Goal: Contribute content: Contribute content

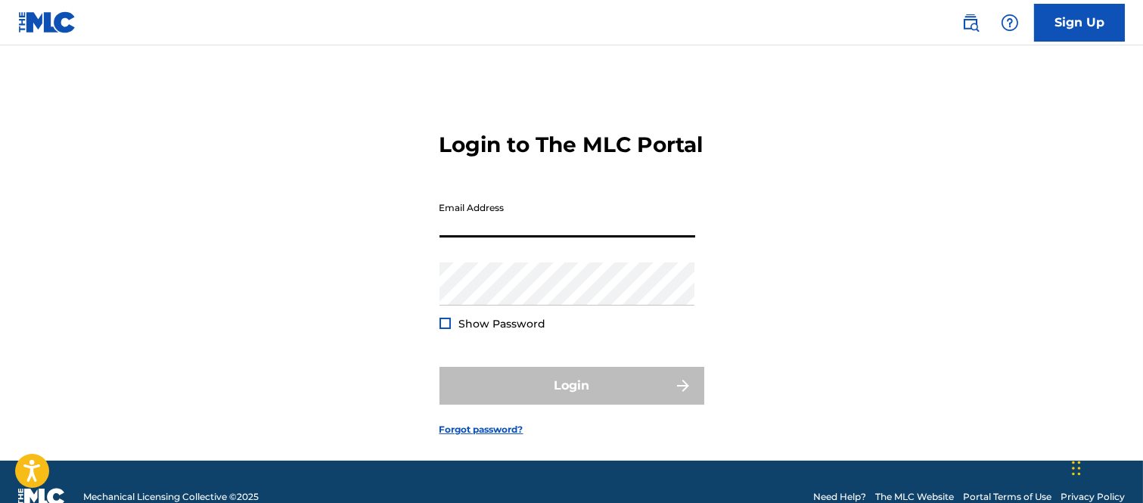
click at [495, 237] on input "Email Address" at bounding box center [567, 215] width 256 height 43
type input "B"
type input "[PERSON_NAME][EMAIL_ADDRESS][PERSON_NAME][DOMAIN_NAME]"
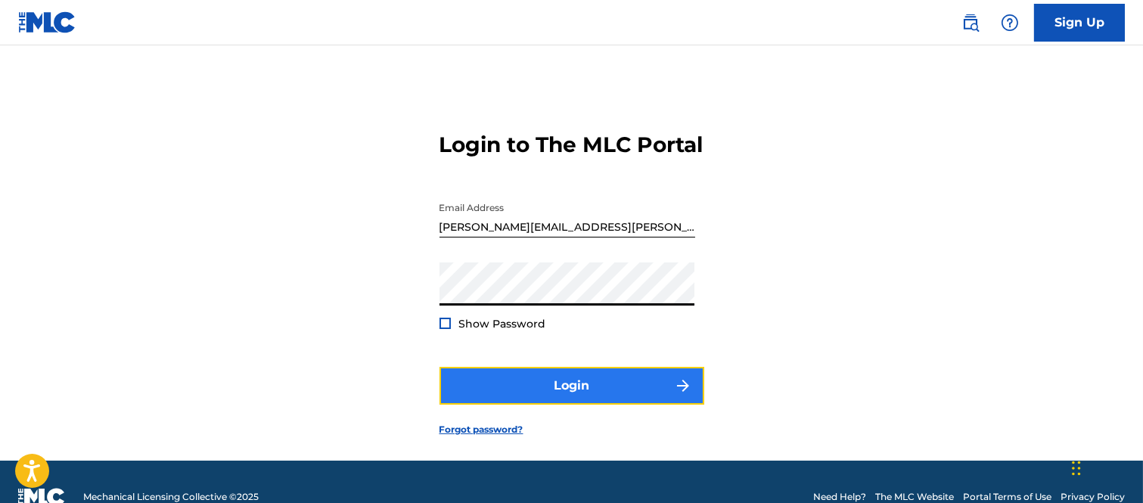
click at [681, 395] on img "submit" at bounding box center [683, 386] width 18 height 18
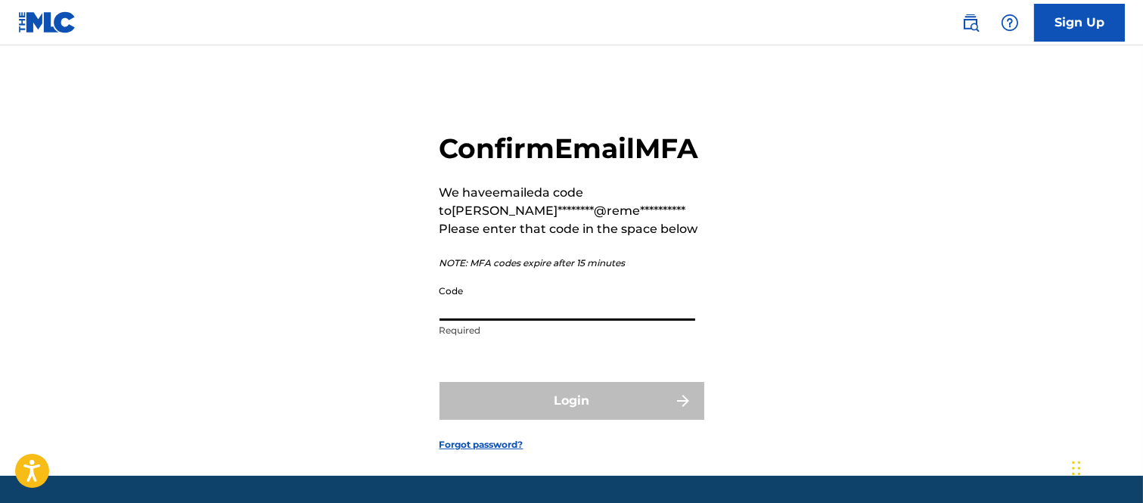
click at [485, 321] on input "Code" at bounding box center [567, 299] width 256 height 43
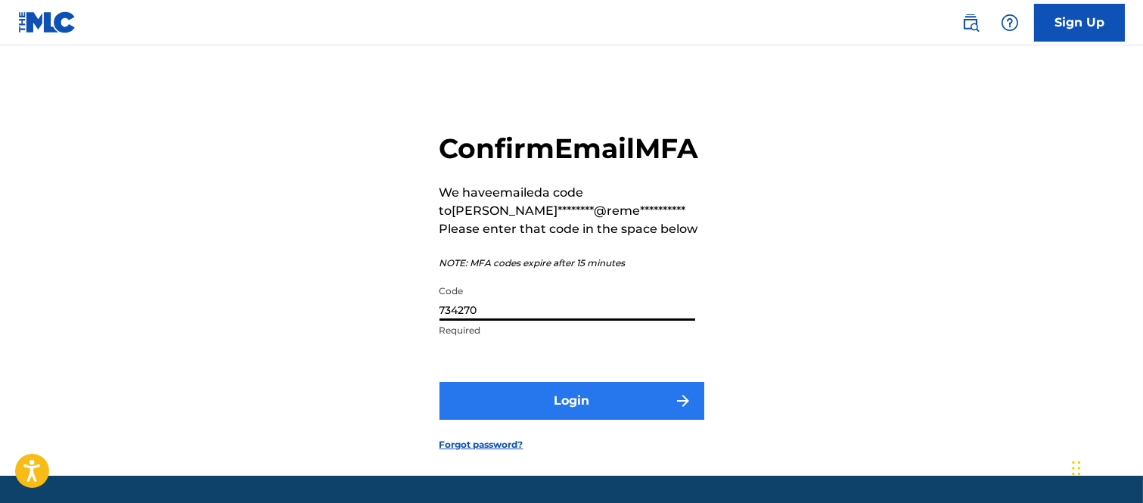
type input "734270"
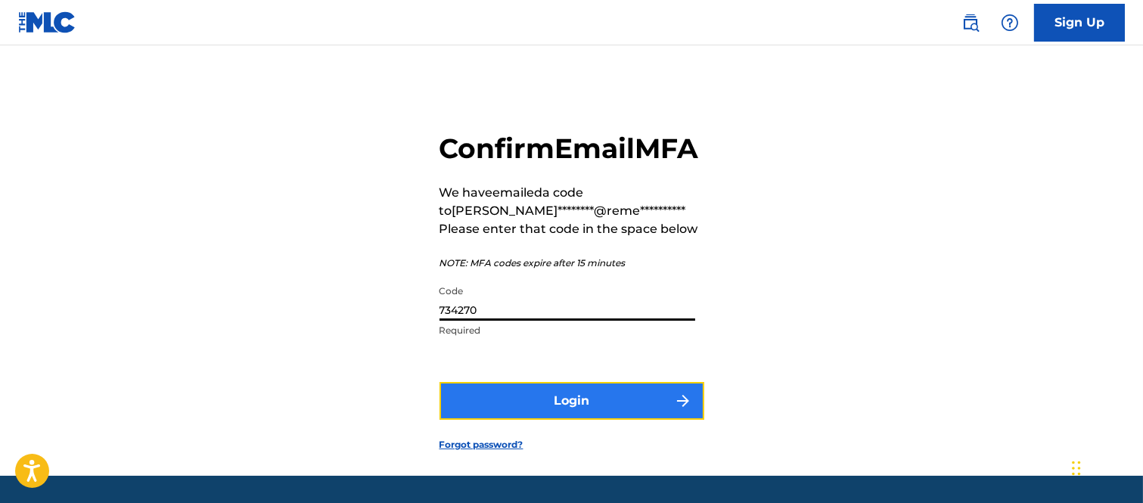
click at [659, 420] on button "Login" at bounding box center [571, 401] width 265 height 38
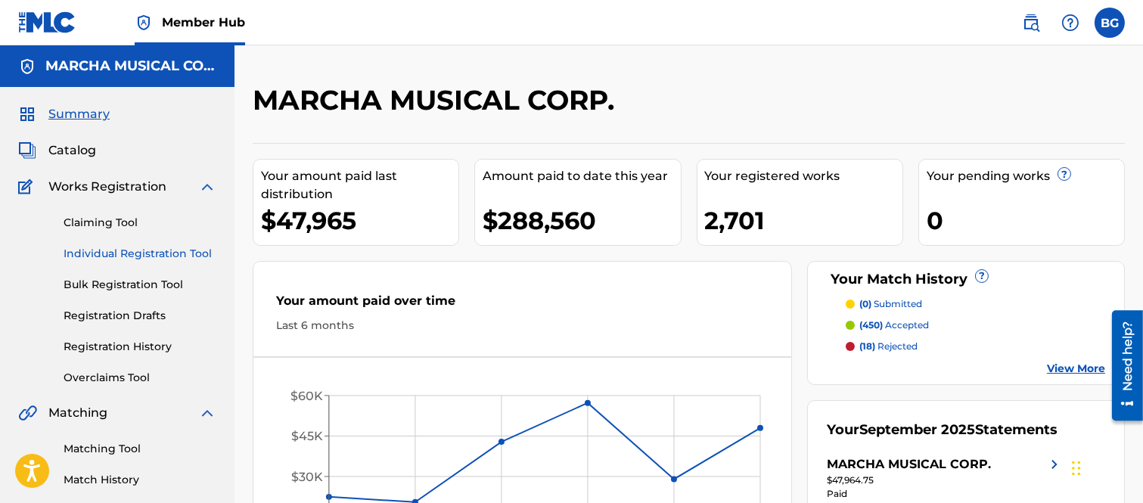
click at [125, 251] on link "Individual Registration Tool" at bounding box center [140, 254] width 153 height 16
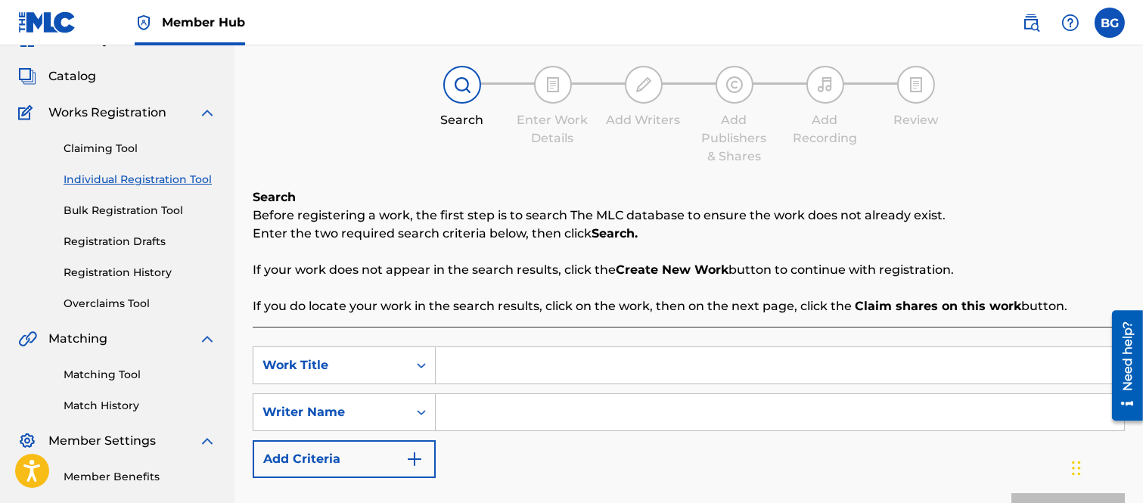
scroll to position [168, 0]
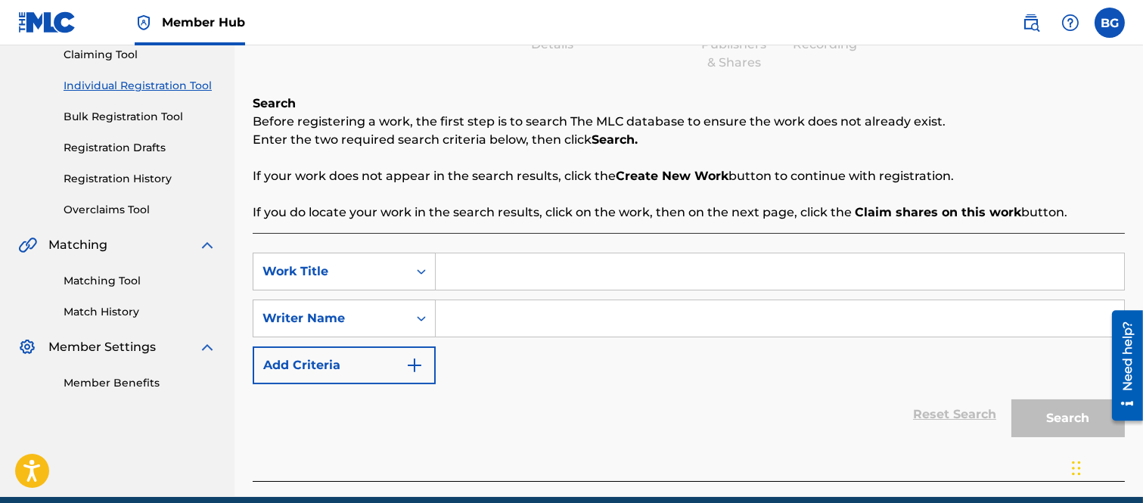
click at [532, 272] on input "Search Form" at bounding box center [780, 271] width 688 height 36
type input "m"
type input "MASCARA"
click at [467, 321] on input "Search Form" at bounding box center [780, 318] width 688 height 36
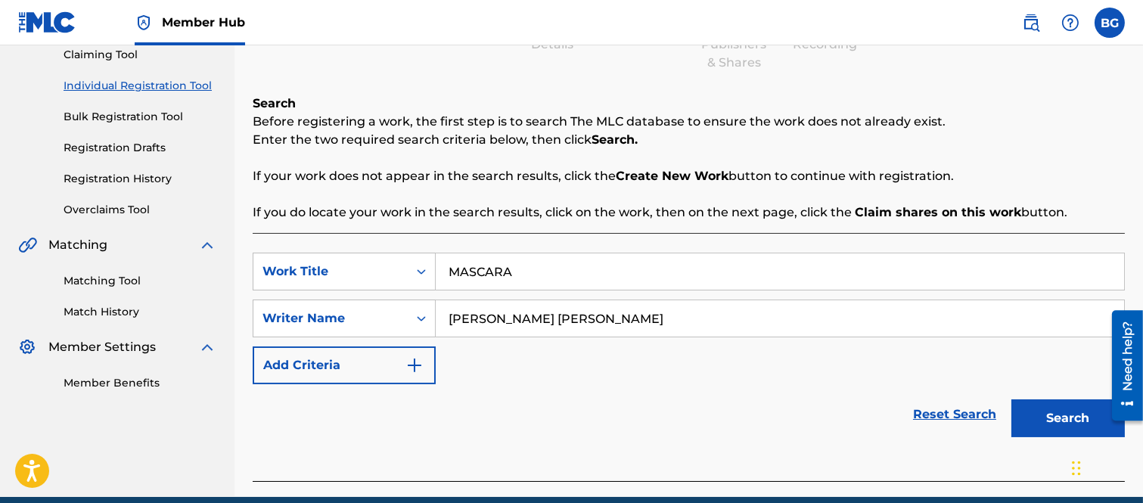
type input "[PERSON_NAME] [PERSON_NAME]"
click at [1045, 413] on button "Search" at bounding box center [1067, 418] width 113 height 38
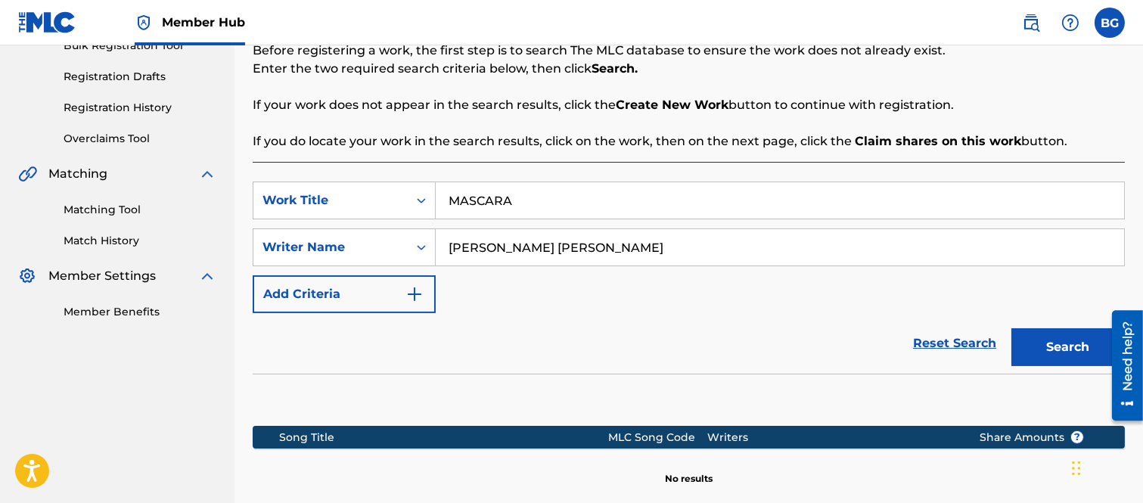
scroll to position [408, 0]
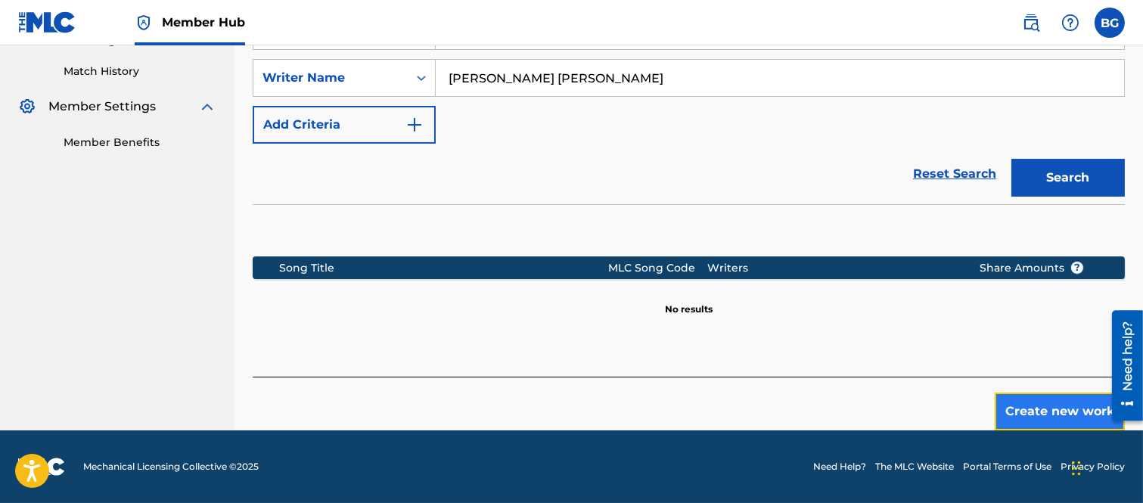
click at [1028, 403] on button "Create new work" at bounding box center [1059, 411] width 130 height 38
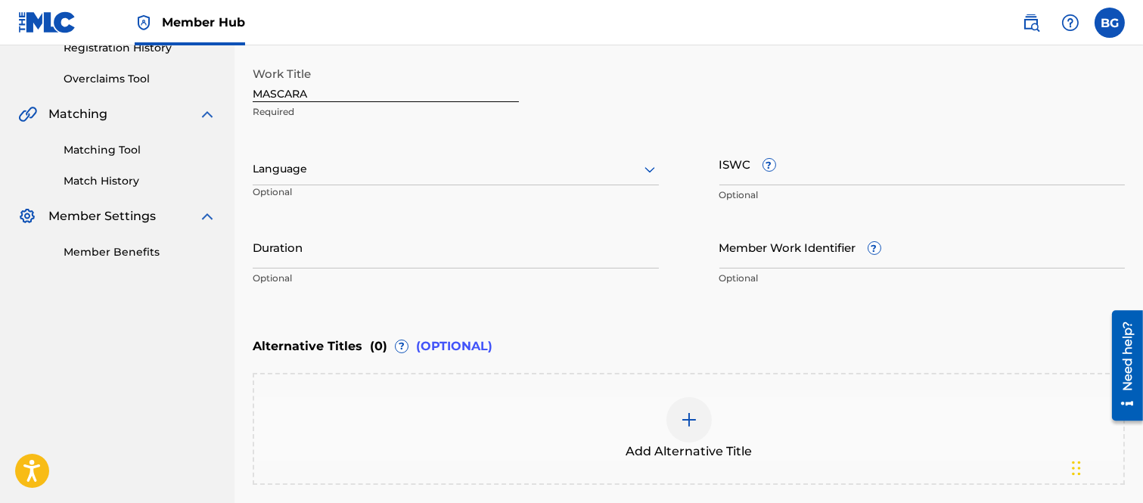
scroll to position [156, 0]
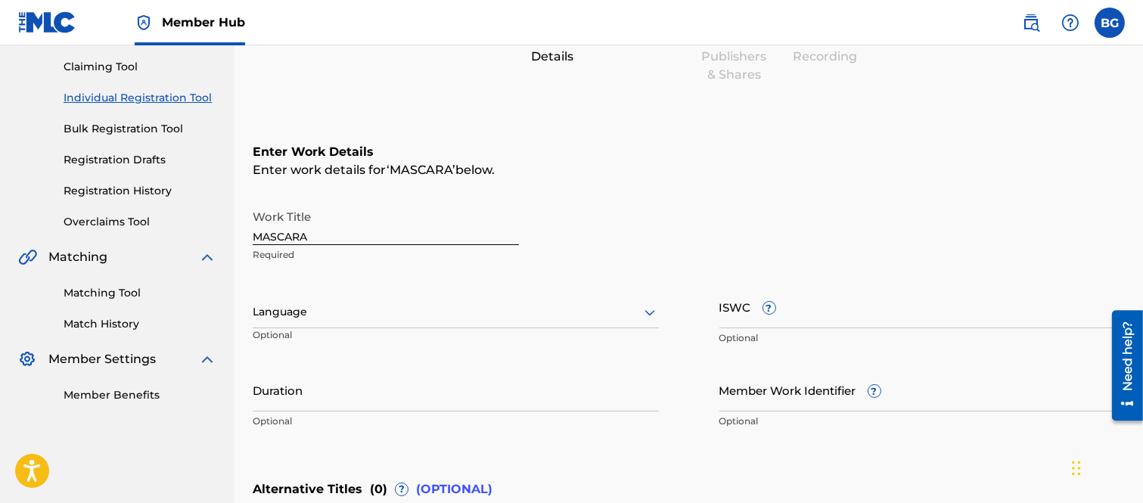
click at [650, 309] on icon at bounding box center [649, 312] width 18 height 18
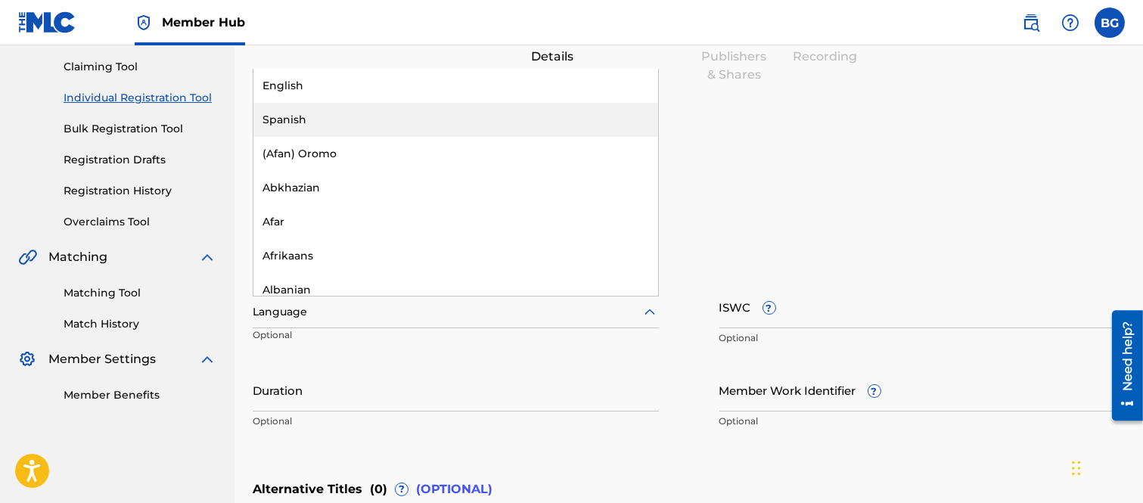
click at [285, 118] on div "Spanish" at bounding box center [455, 120] width 405 height 34
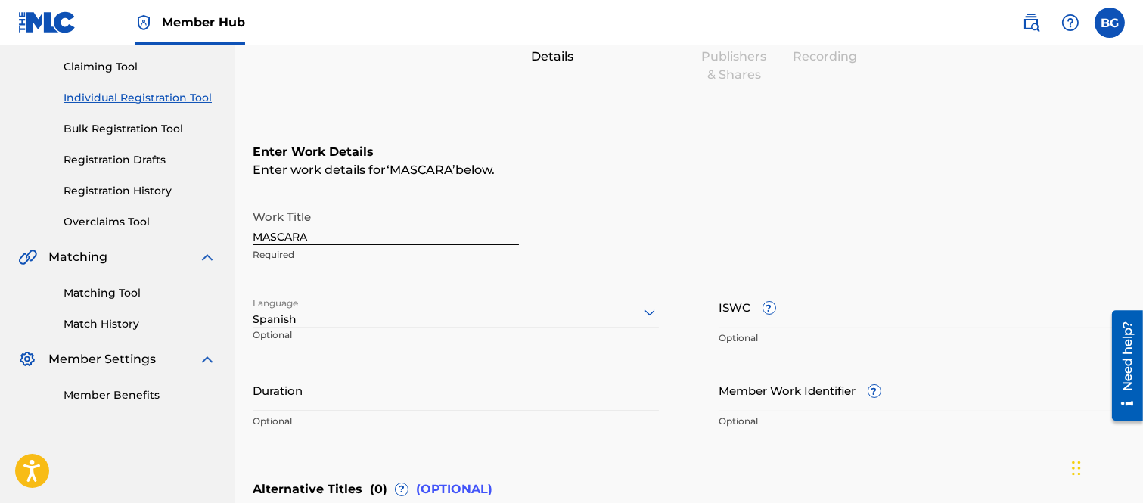
click at [349, 386] on input "Duration" at bounding box center [456, 389] width 406 height 43
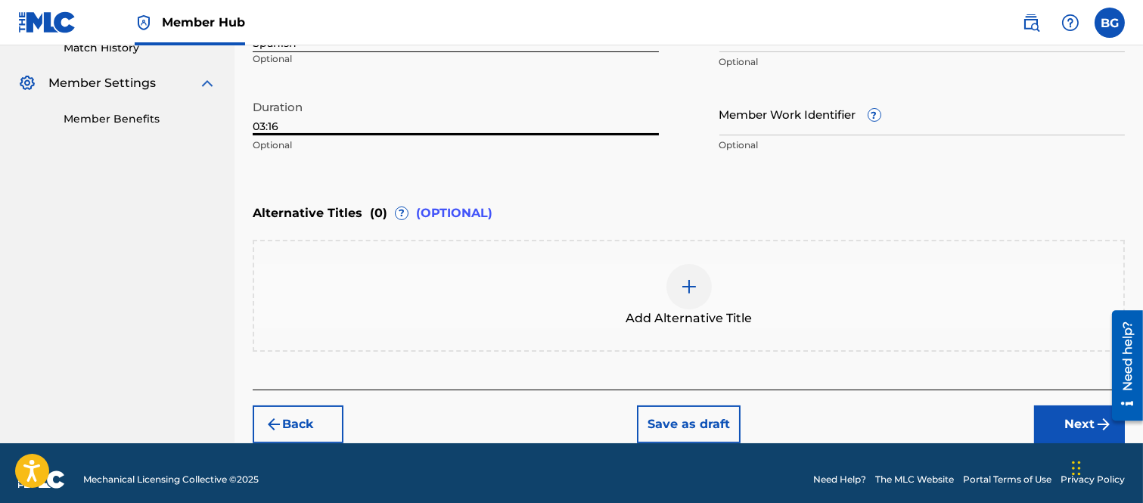
scroll to position [442, 0]
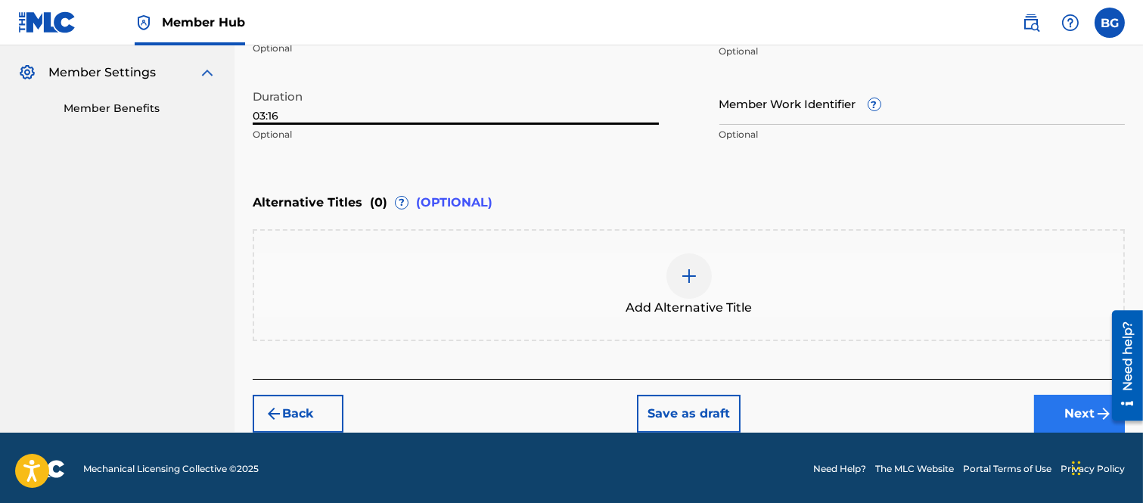
type input "03:16"
click at [1068, 409] on button "Next" at bounding box center [1079, 414] width 91 height 38
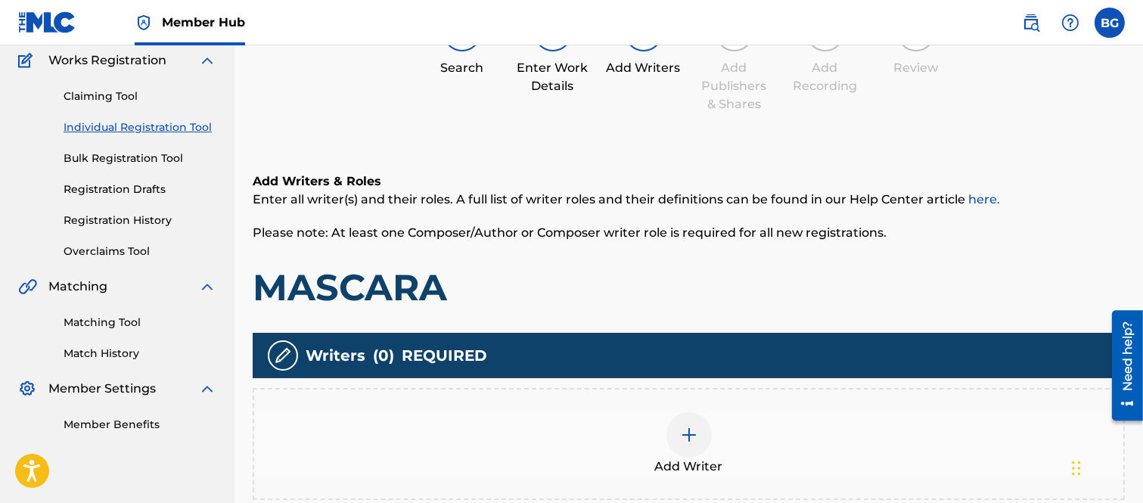
scroll to position [152, 0]
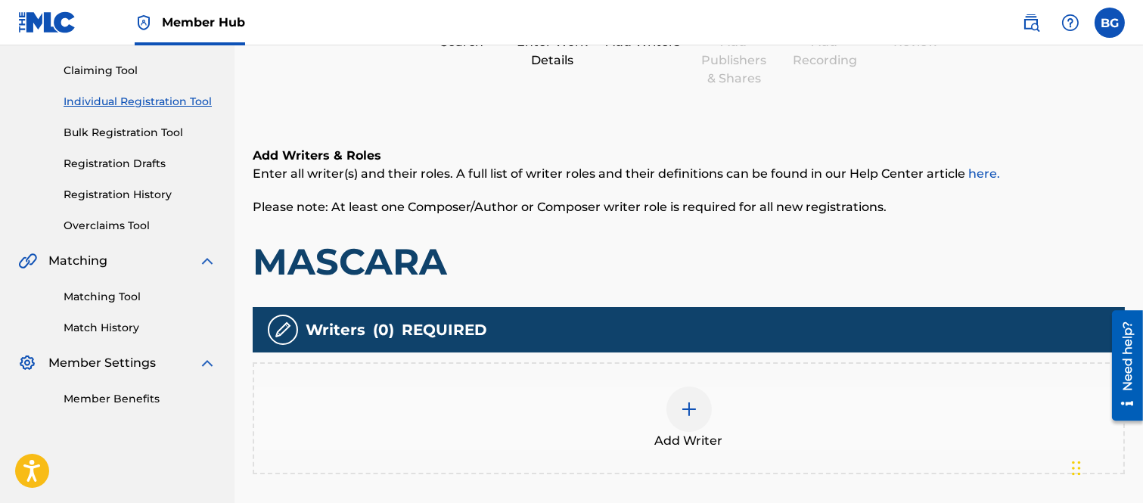
click at [691, 405] on img at bounding box center [689, 409] width 18 height 18
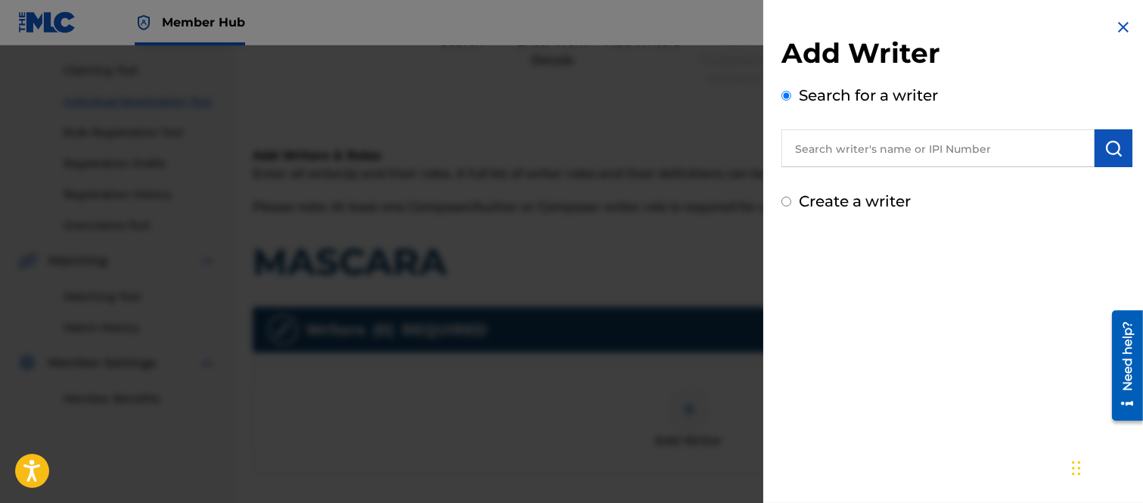
click at [820, 146] on input "text" at bounding box center [937, 148] width 313 height 38
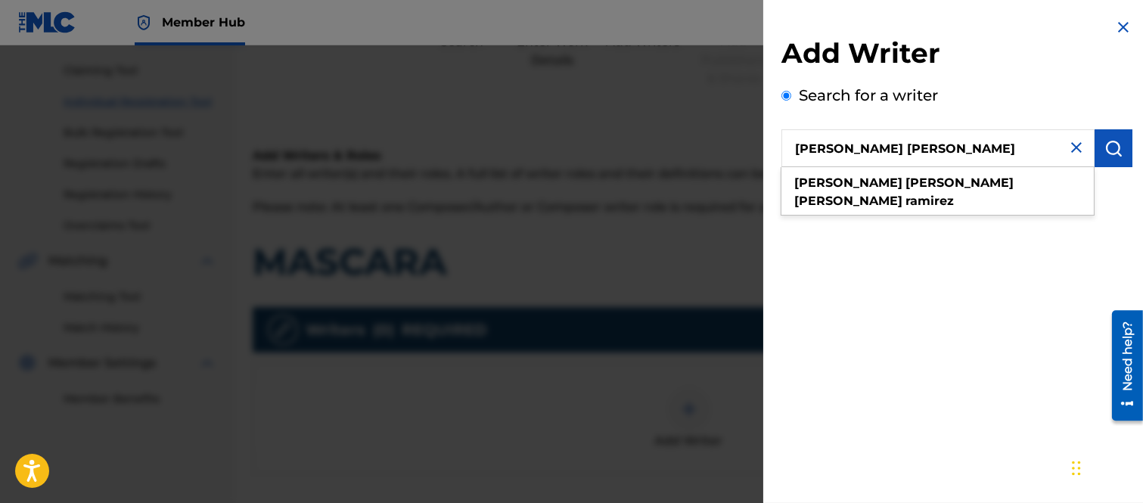
type input "[PERSON_NAME] [PERSON_NAME]"
click at [1112, 145] on img "submit" at bounding box center [1113, 148] width 18 height 18
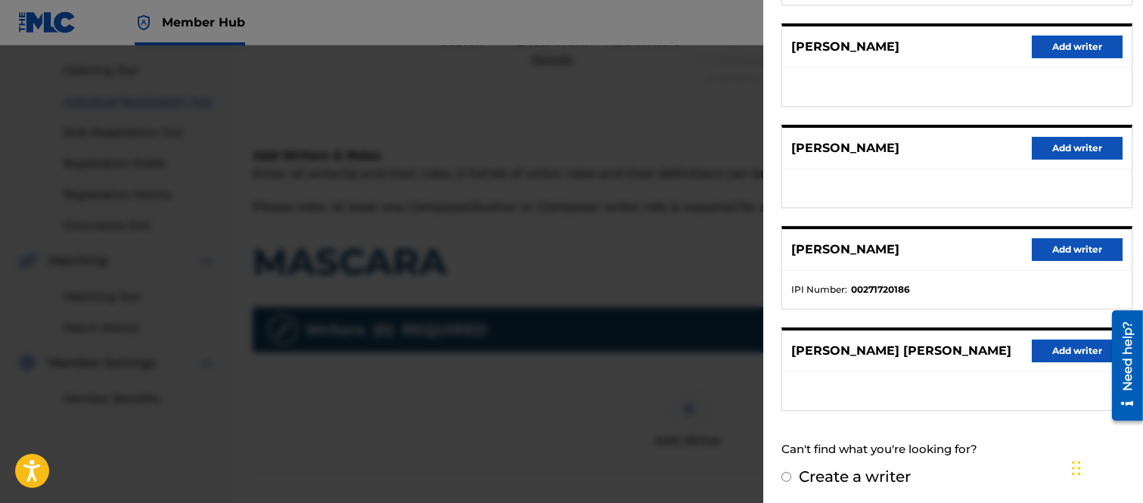
scroll to position [292, 0]
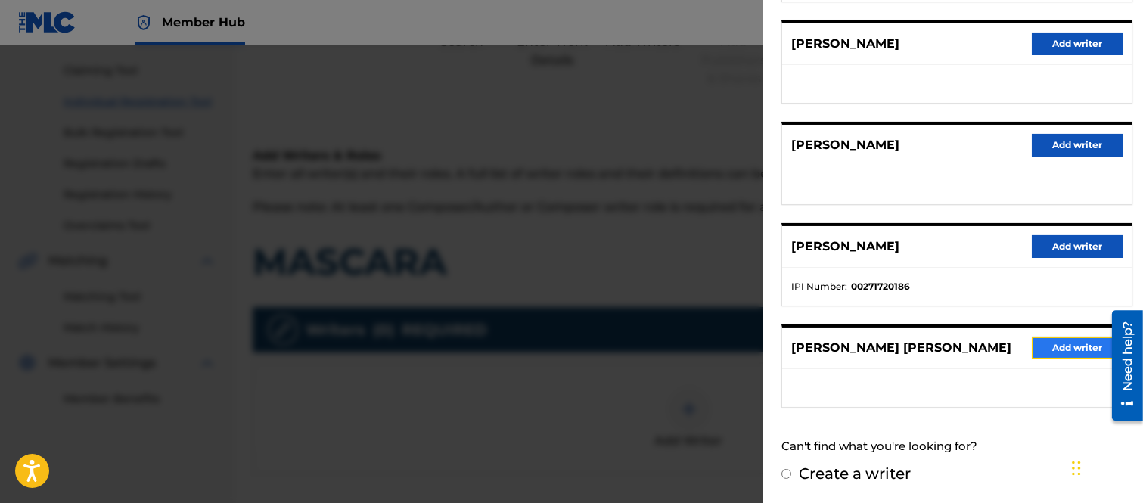
click at [1056, 337] on button "Add writer" at bounding box center [1076, 348] width 91 height 23
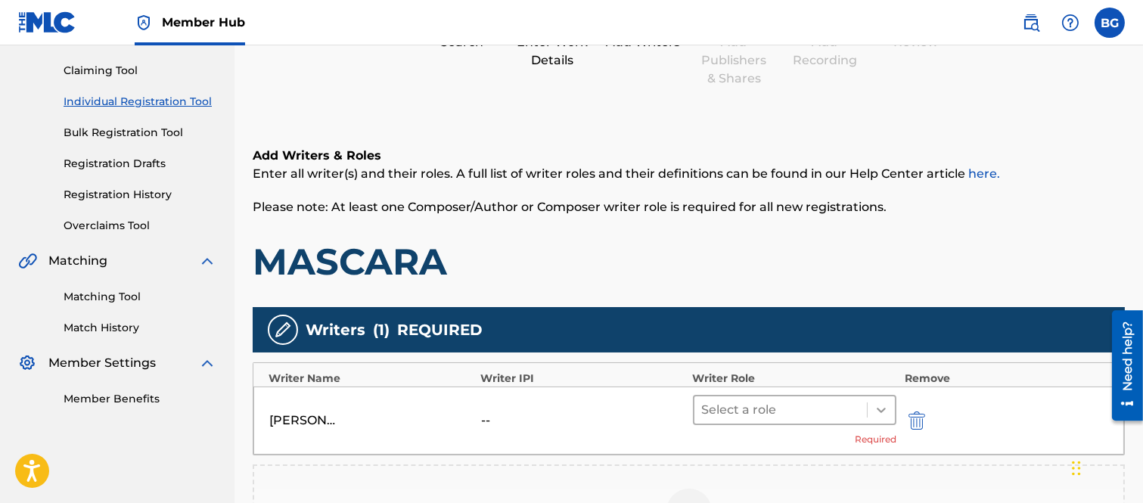
click at [882, 409] on icon at bounding box center [880, 409] width 15 height 15
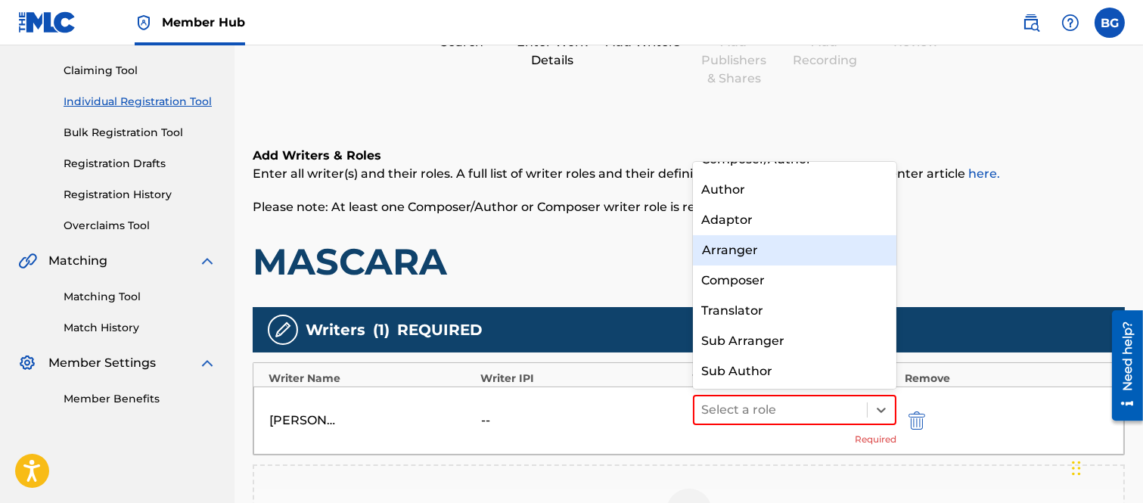
scroll to position [0, 0]
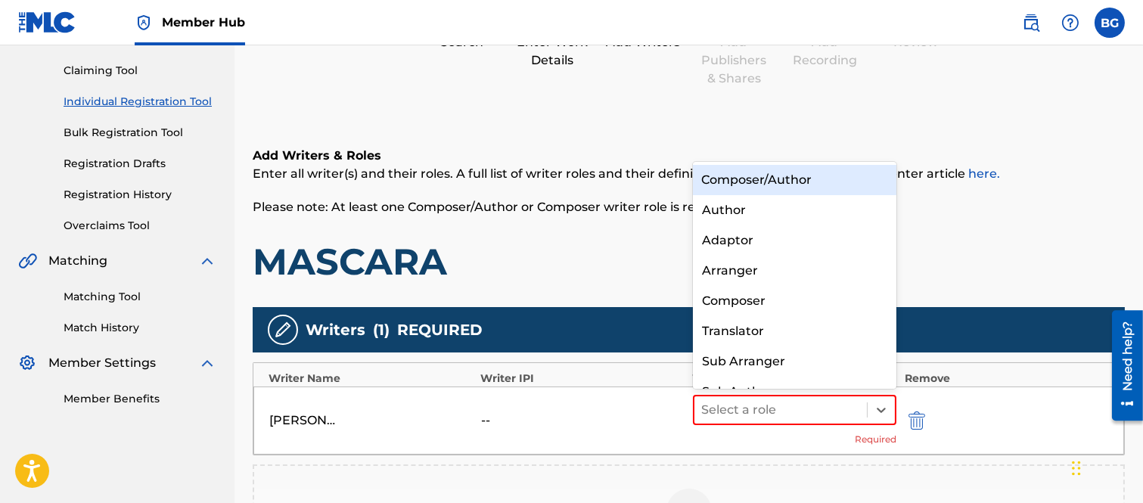
click at [736, 176] on div "Composer/Author" at bounding box center [795, 180] width 204 height 30
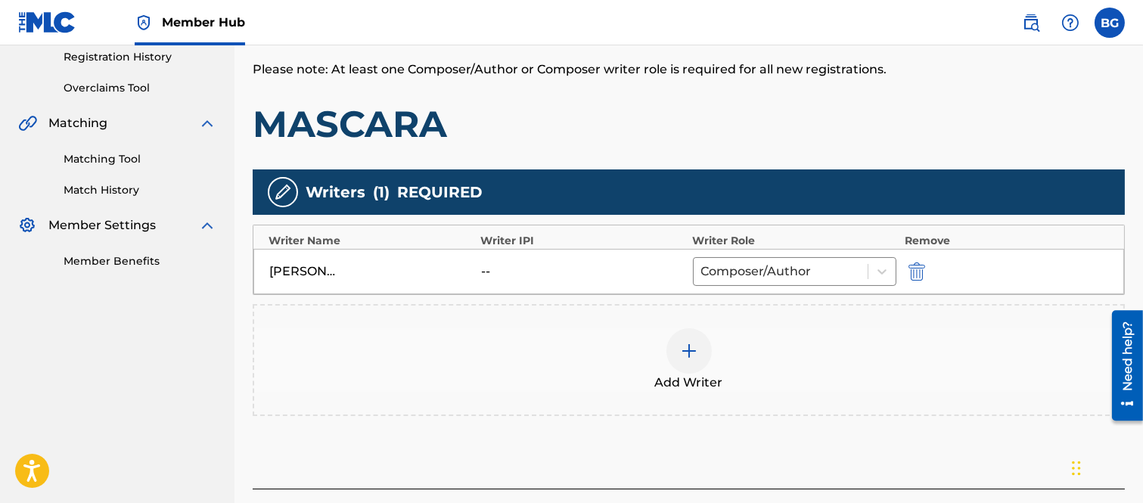
scroll to position [401, 0]
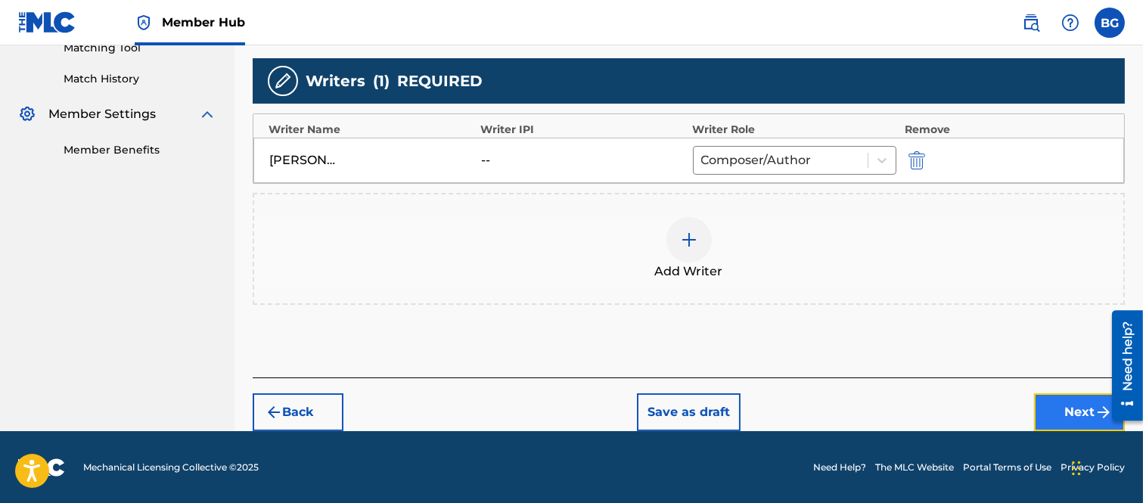
click at [1064, 404] on button "Next" at bounding box center [1079, 412] width 91 height 38
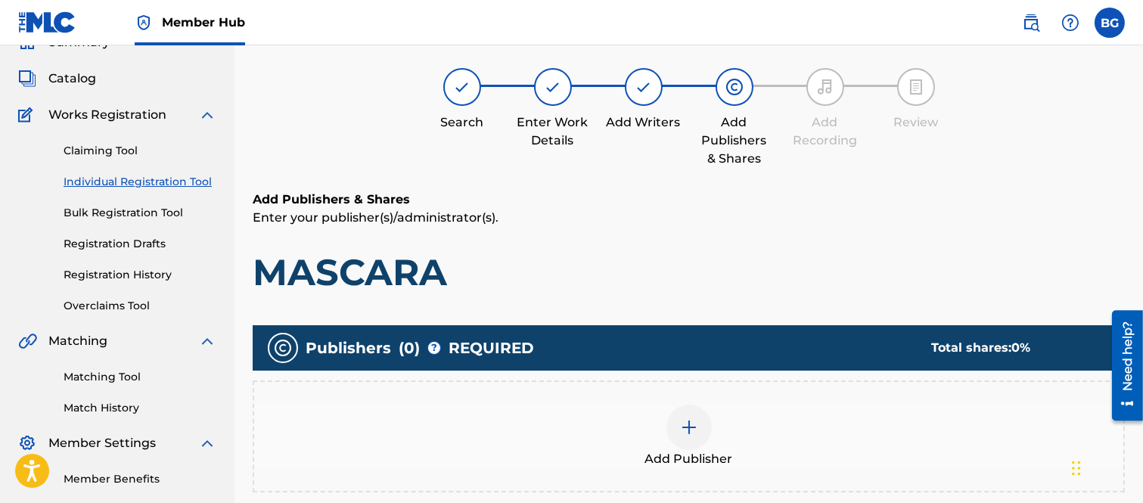
scroll to position [68, 0]
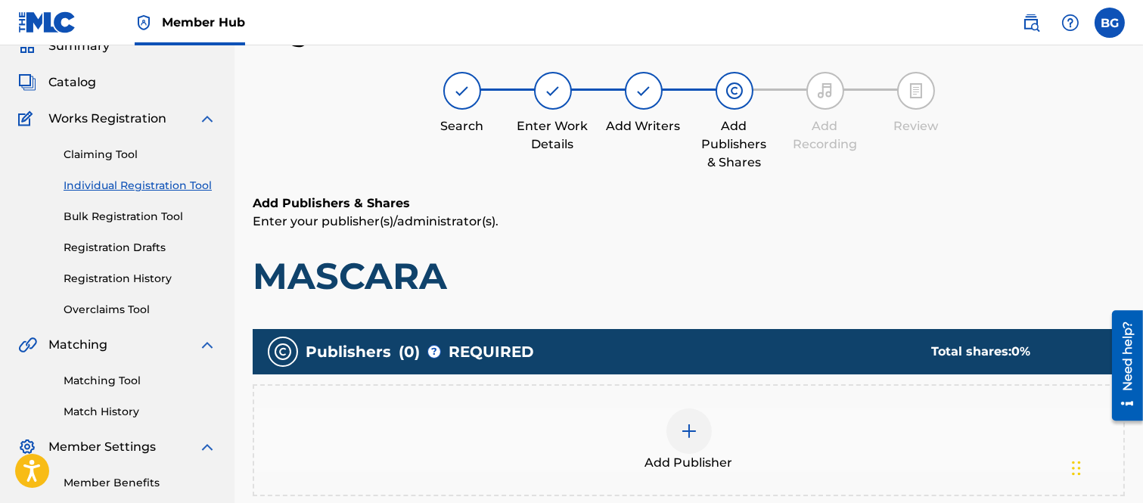
click at [690, 430] on img at bounding box center [689, 431] width 18 height 18
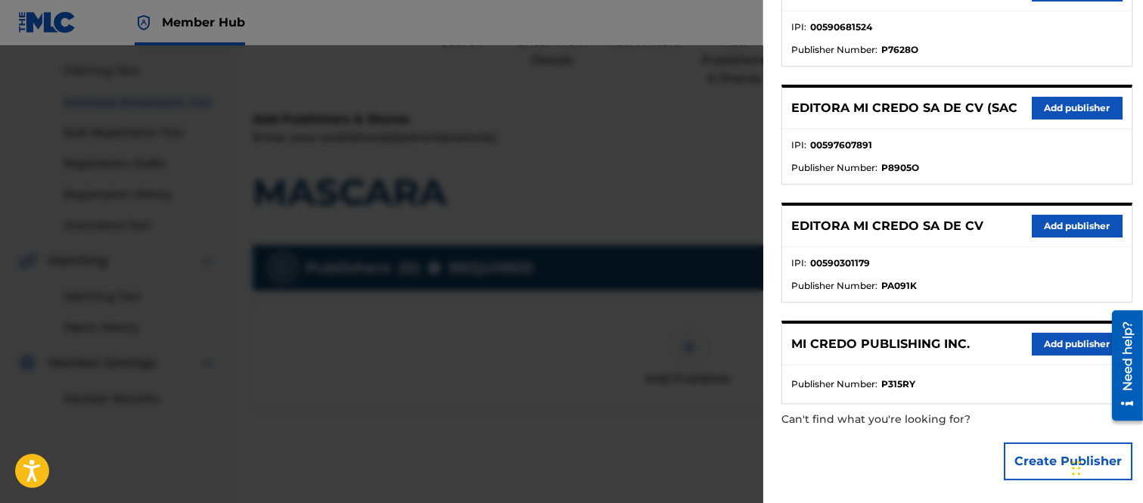
scroll to position [303, 0]
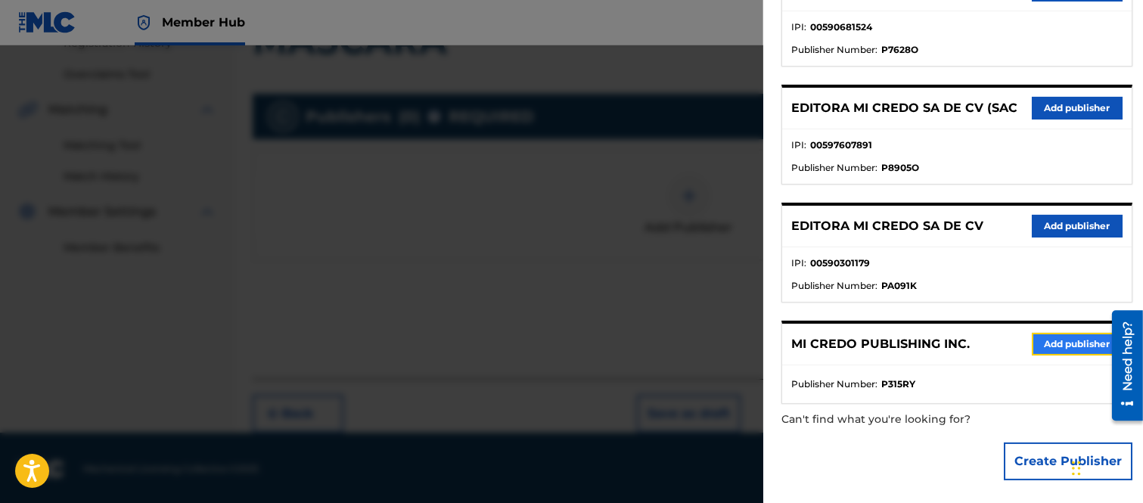
click at [1075, 341] on button "Add publisher" at bounding box center [1076, 344] width 91 height 23
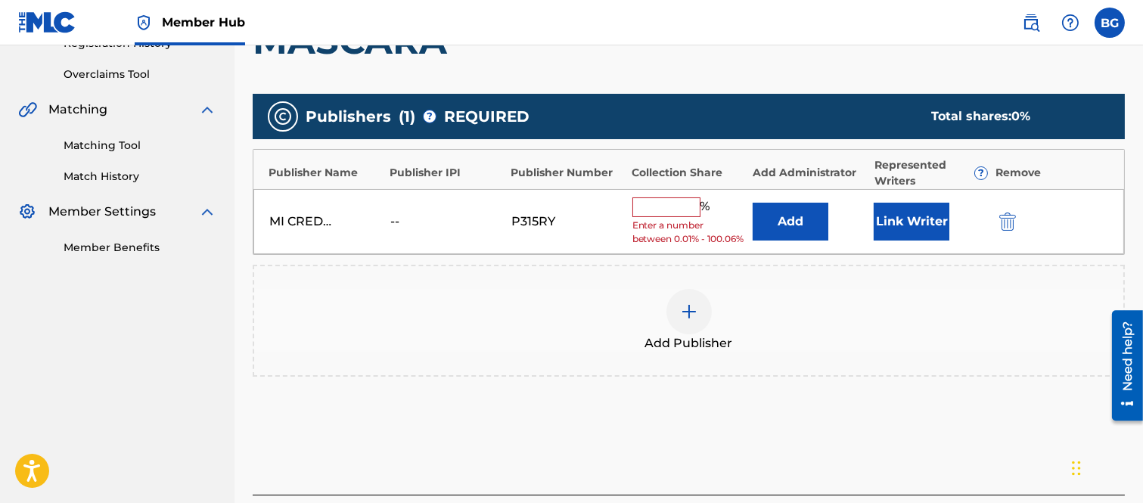
click at [661, 204] on input "text" at bounding box center [666, 207] width 68 height 20
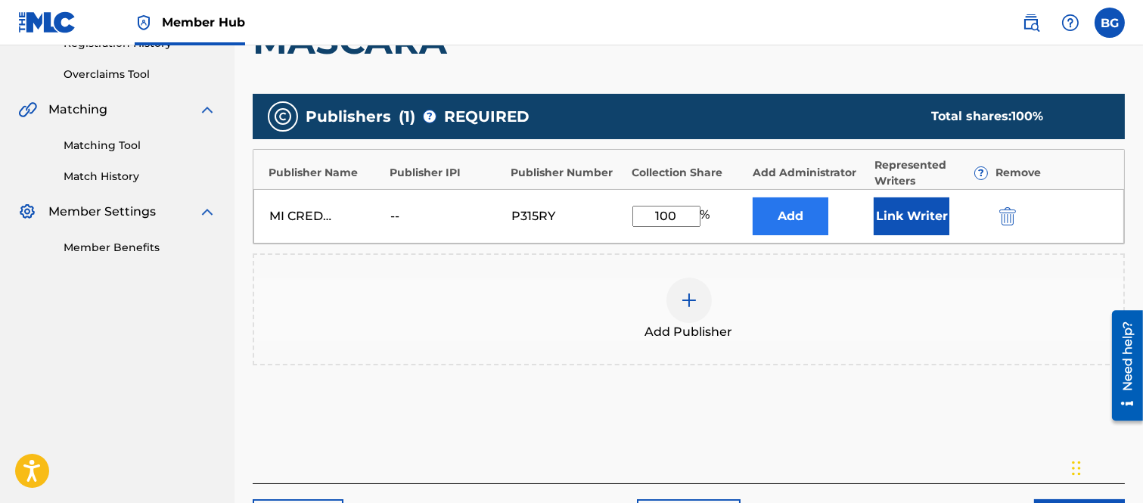
type input "100"
click at [787, 214] on button "Add" at bounding box center [790, 216] width 76 height 38
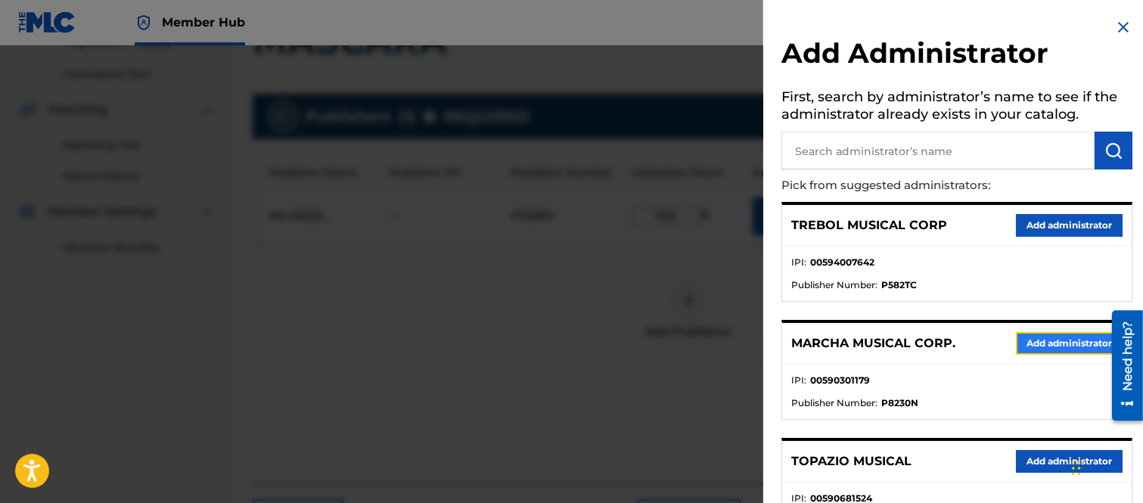
click at [1065, 341] on button "Add administrator" at bounding box center [1069, 343] width 107 height 23
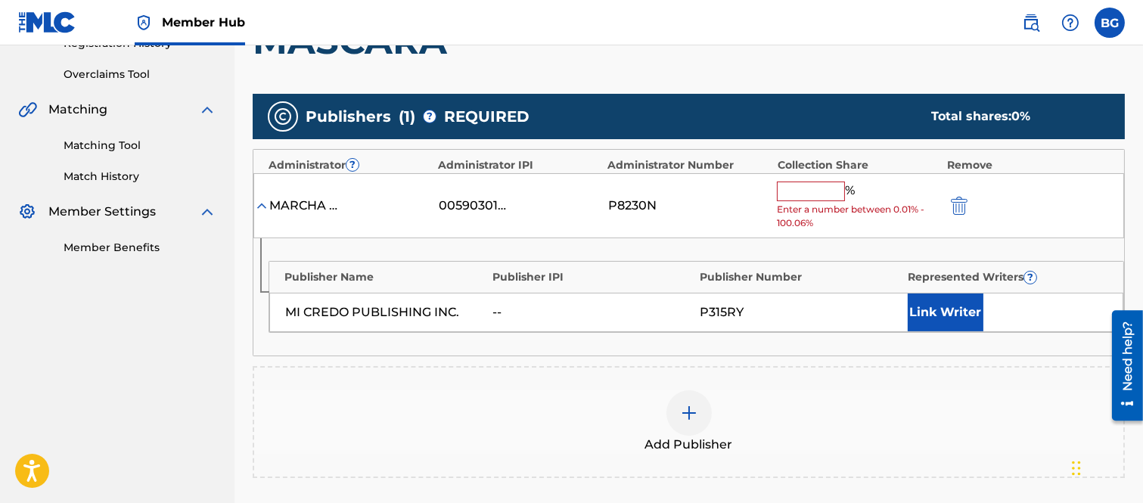
click at [818, 188] on input "text" at bounding box center [811, 191] width 68 height 20
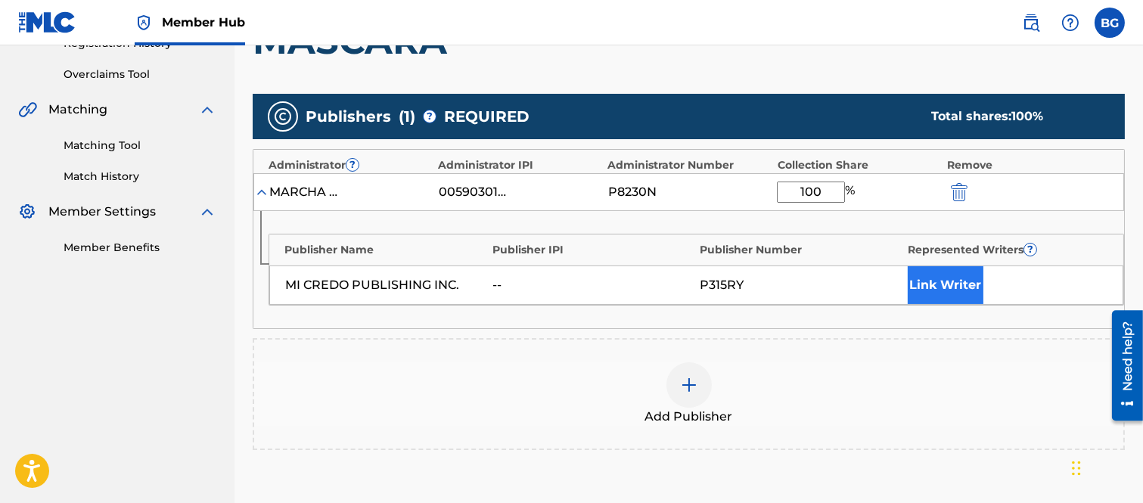
type input "100"
click at [945, 284] on button "Link Writer" at bounding box center [945, 285] width 76 height 38
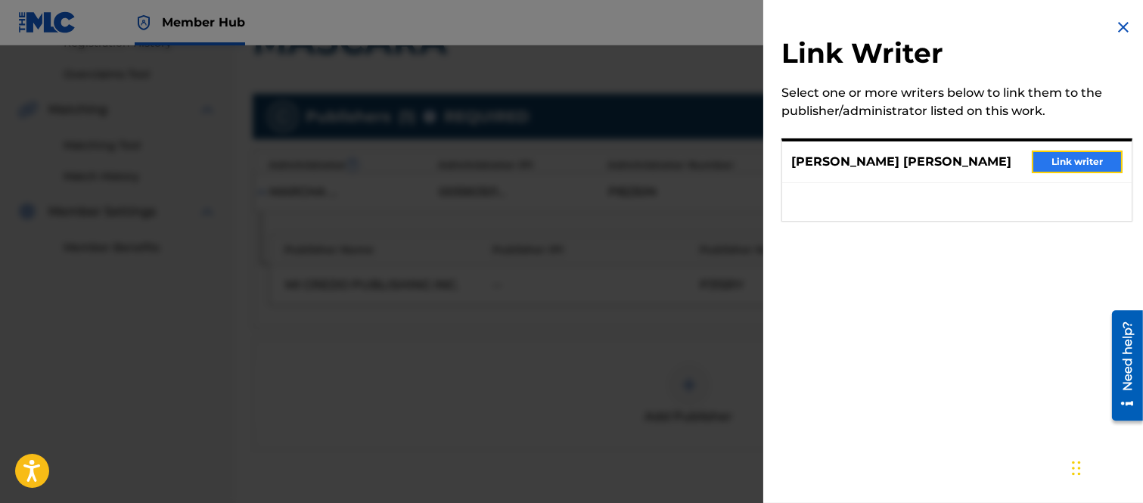
click at [1044, 170] on button "Link writer" at bounding box center [1076, 161] width 91 height 23
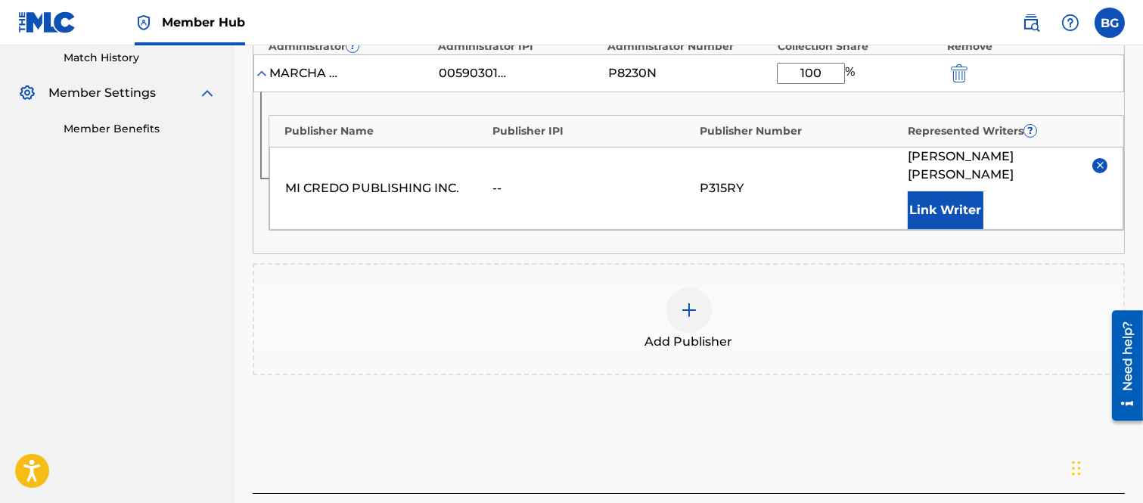
scroll to position [535, 0]
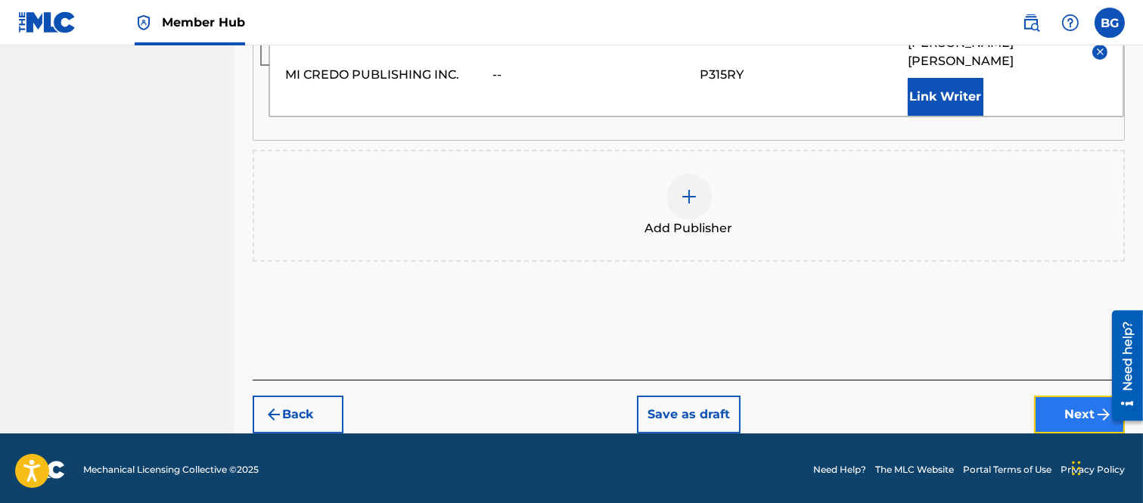
click at [1059, 405] on button "Next" at bounding box center [1079, 414] width 91 height 38
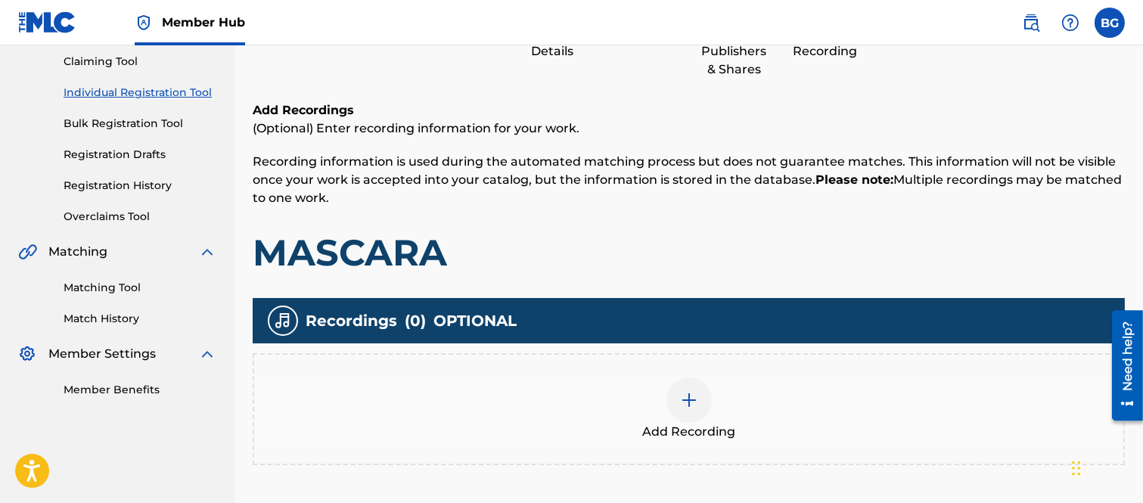
scroll to position [236, 0]
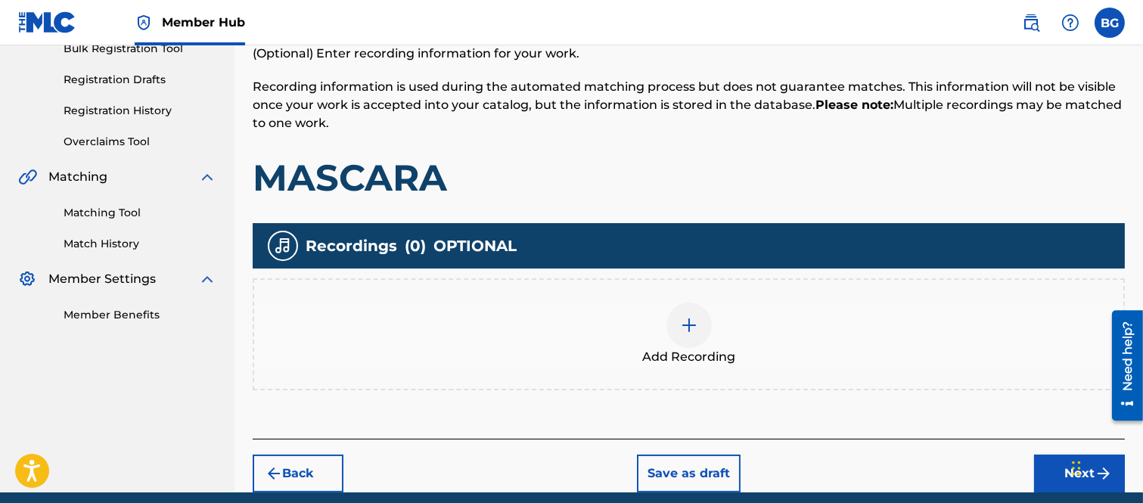
click at [687, 323] on img at bounding box center [689, 325] width 18 height 18
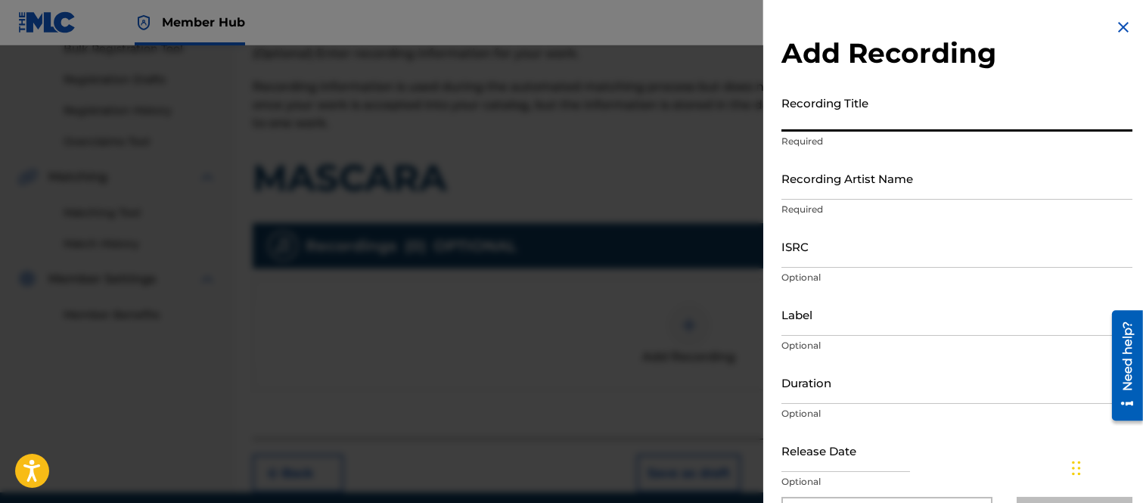
click at [811, 114] on input "Recording Title" at bounding box center [956, 109] width 351 height 43
type input "MASCARA"
click at [843, 191] on input "Recording Artist Name" at bounding box center [956, 178] width 351 height 43
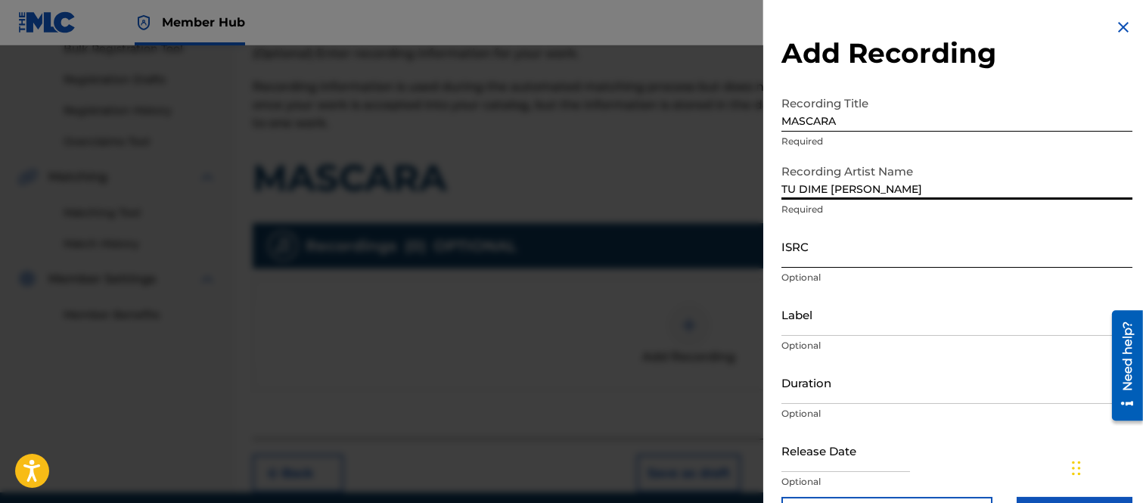
type input "TU DIME [PERSON_NAME]"
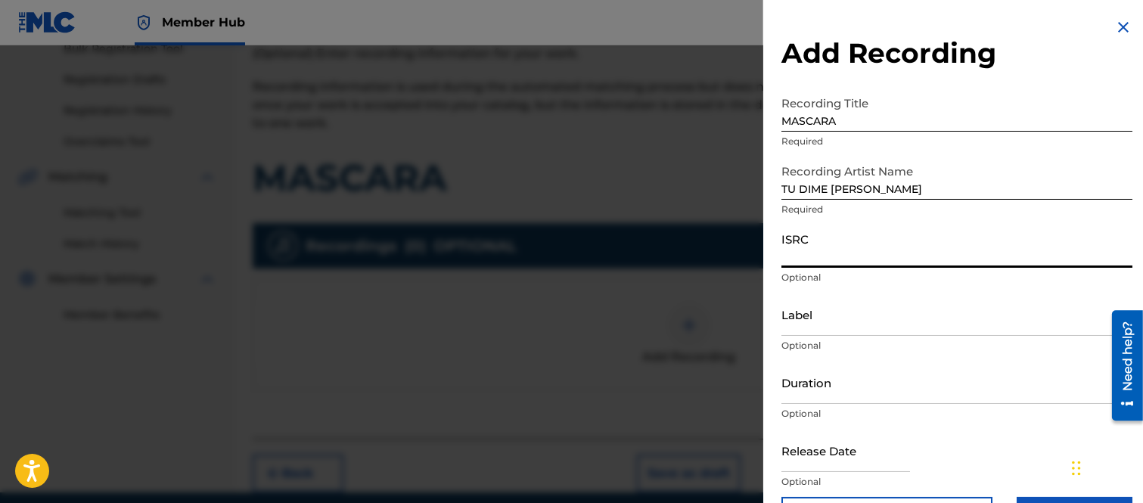
click at [815, 251] on input "ISRC" at bounding box center [956, 246] width 351 height 43
type input "MXH152500280"
drag, startPoint x: 809, startPoint y: 330, endPoint x: 805, endPoint y: 322, distance: 8.8
click at [809, 328] on input "Label" at bounding box center [956, 314] width 351 height 43
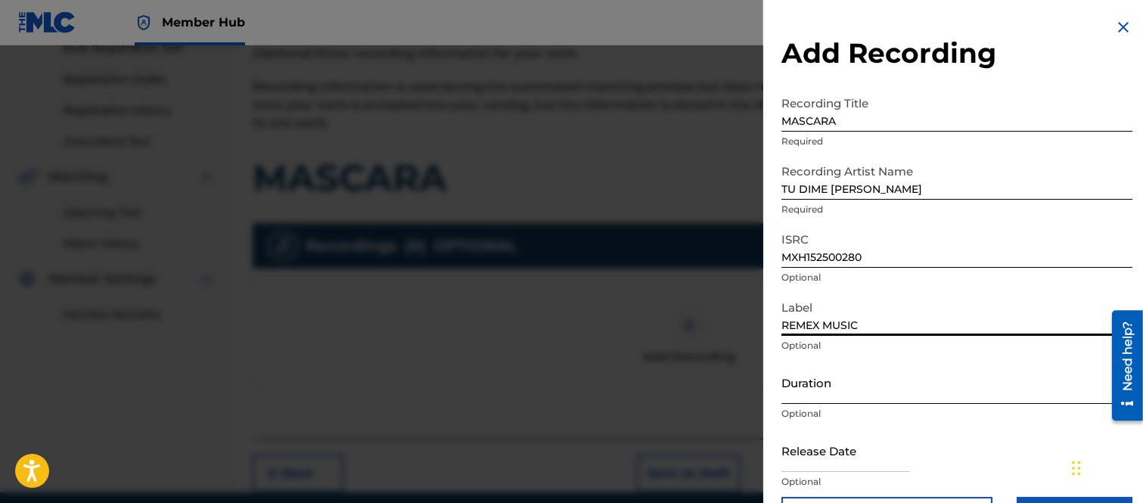
type input "REMEX MUSIC"
click at [837, 389] on input "Duration" at bounding box center [956, 382] width 351 height 43
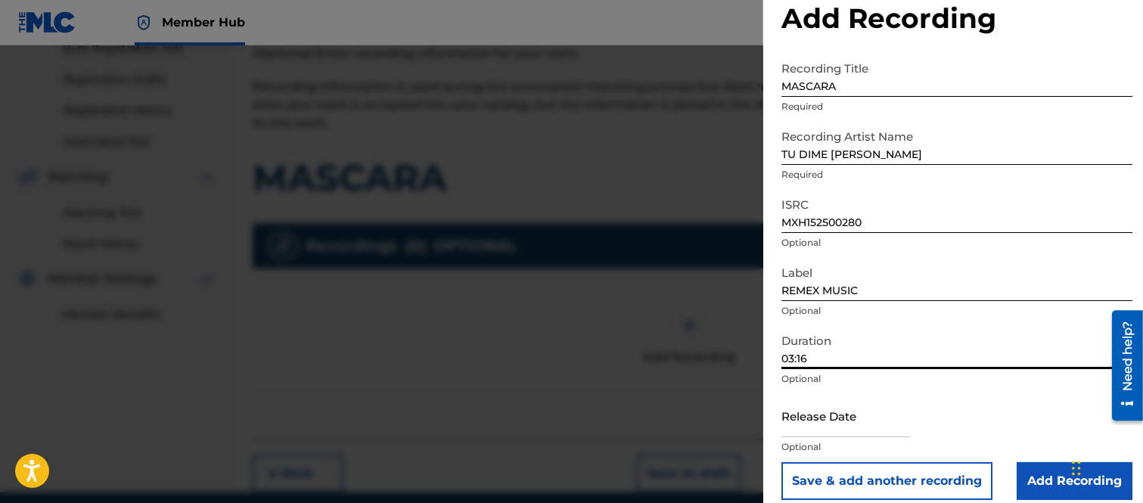
scroll to position [49, 0]
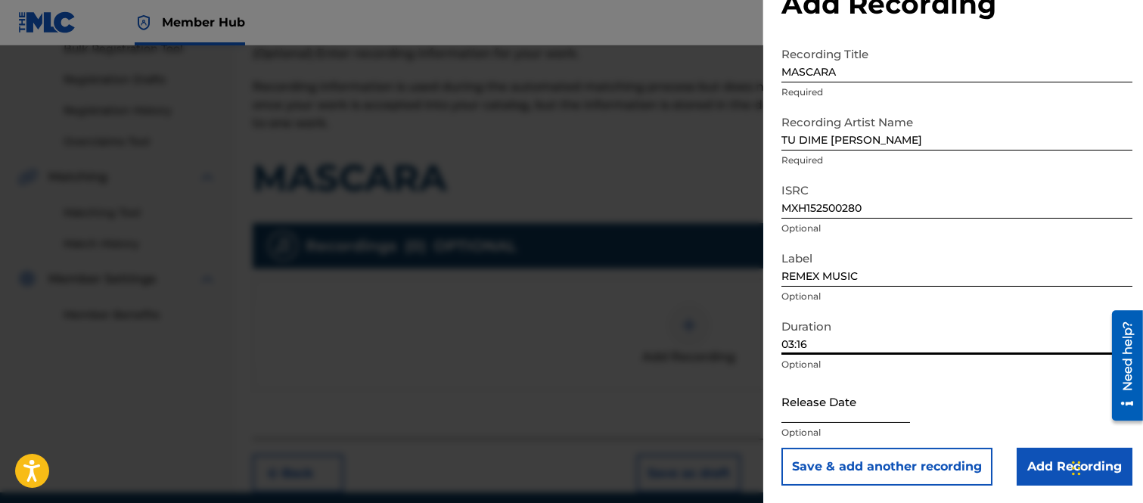
type input "03:16"
click at [817, 409] on input "text" at bounding box center [845, 401] width 129 height 43
select select "8"
select select "2025"
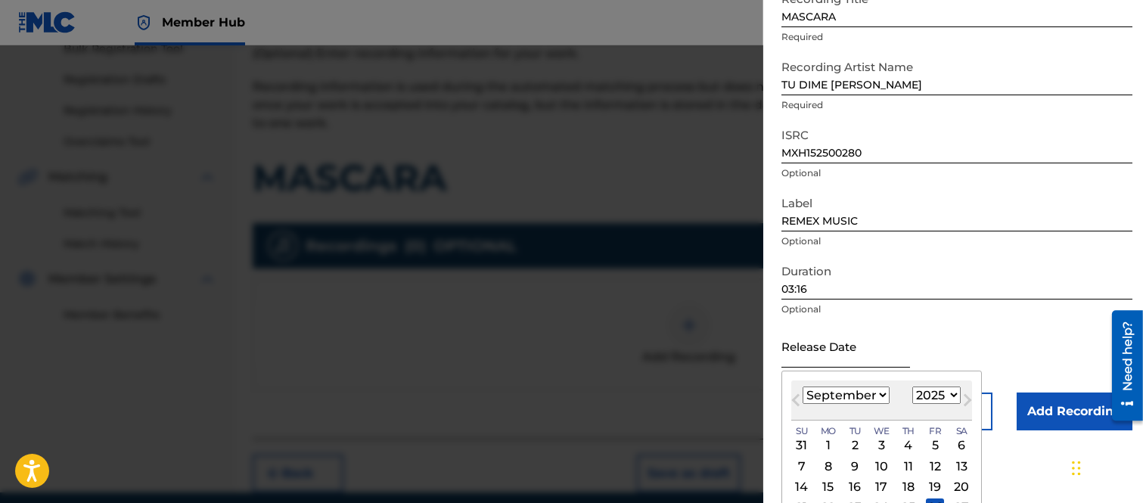
scroll to position [169, 0]
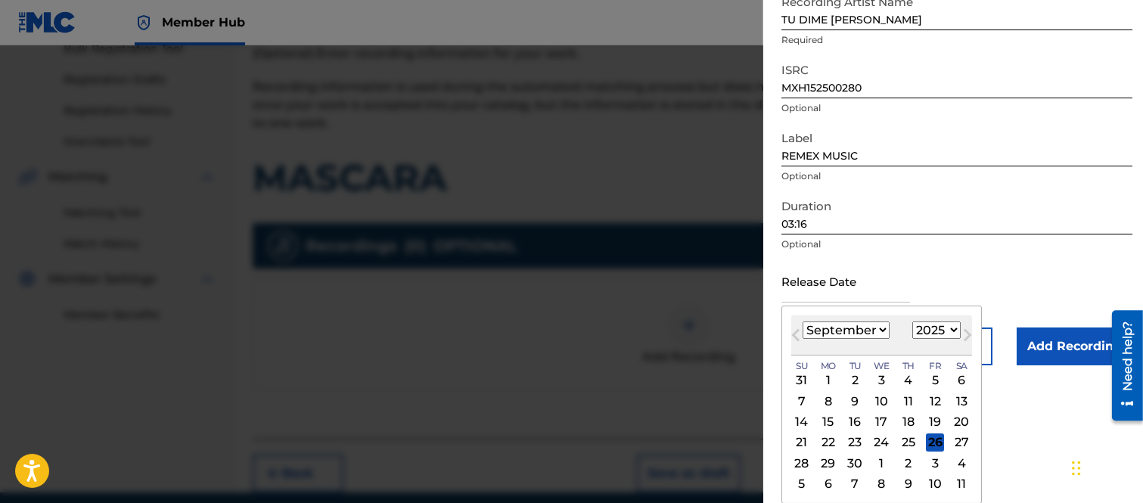
click at [935, 436] on div "26" at bounding box center [935, 442] width 18 height 18
type input "[DATE]"
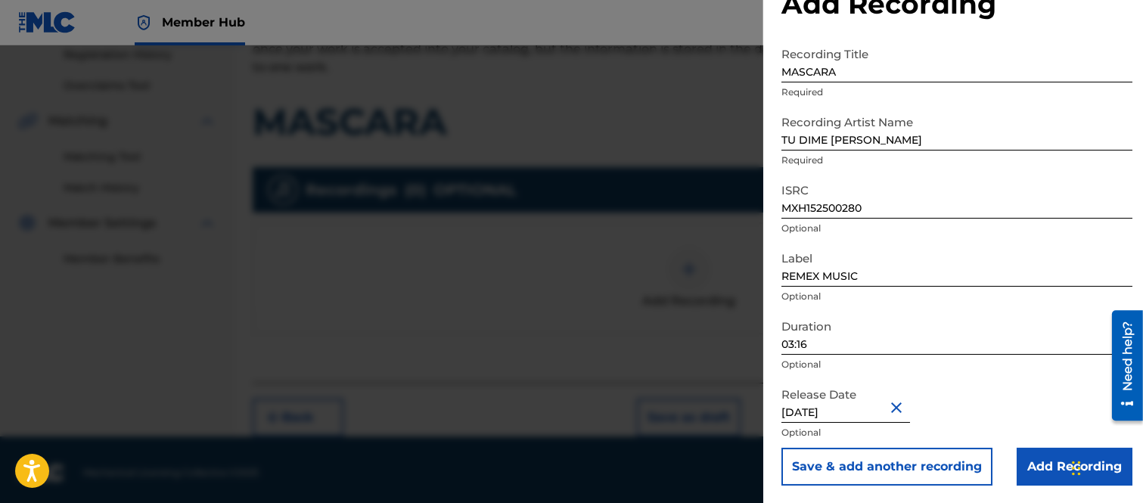
scroll to position [296, 0]
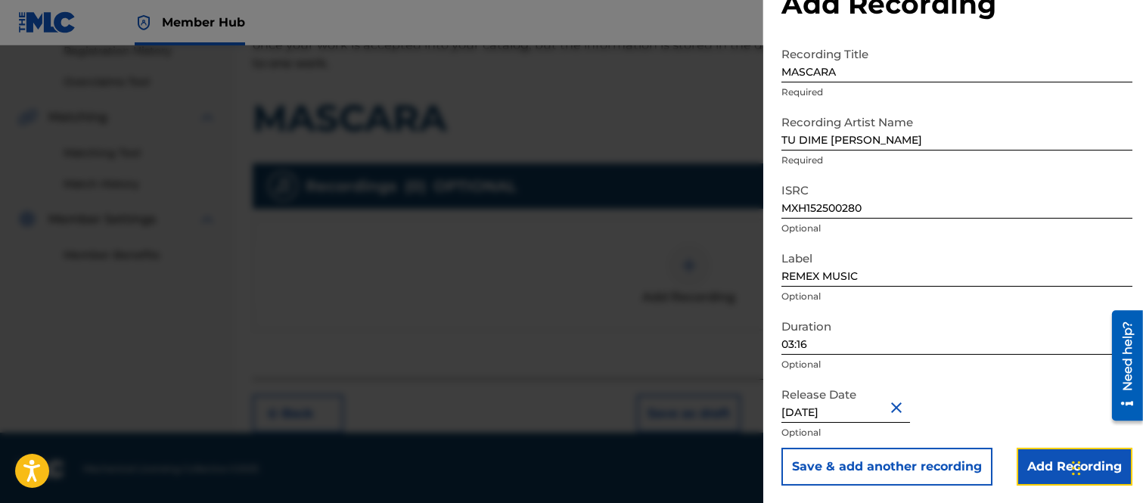
click at [1038, 459] on input "Add Recording" at bounding box center [1074, 467] width 116 height 38
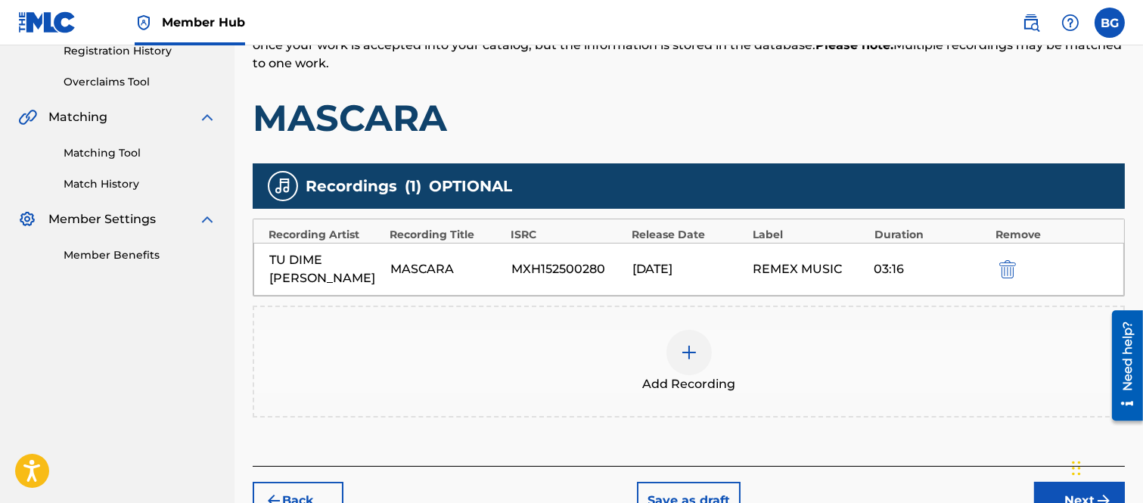
scroll to position [365, 0]
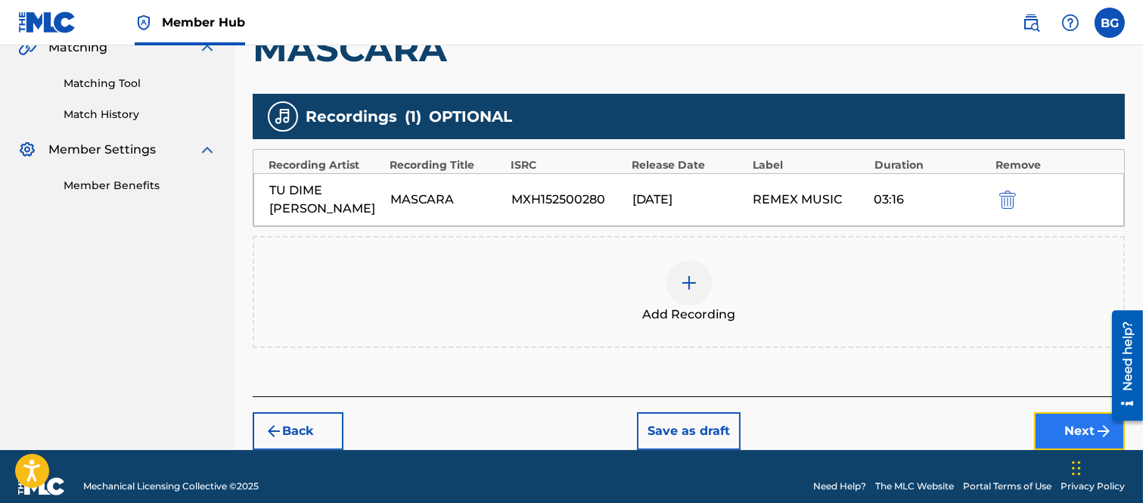
click at [1060, 412] on button "Next" at bounding box center [1079, 431] width 91 height 38
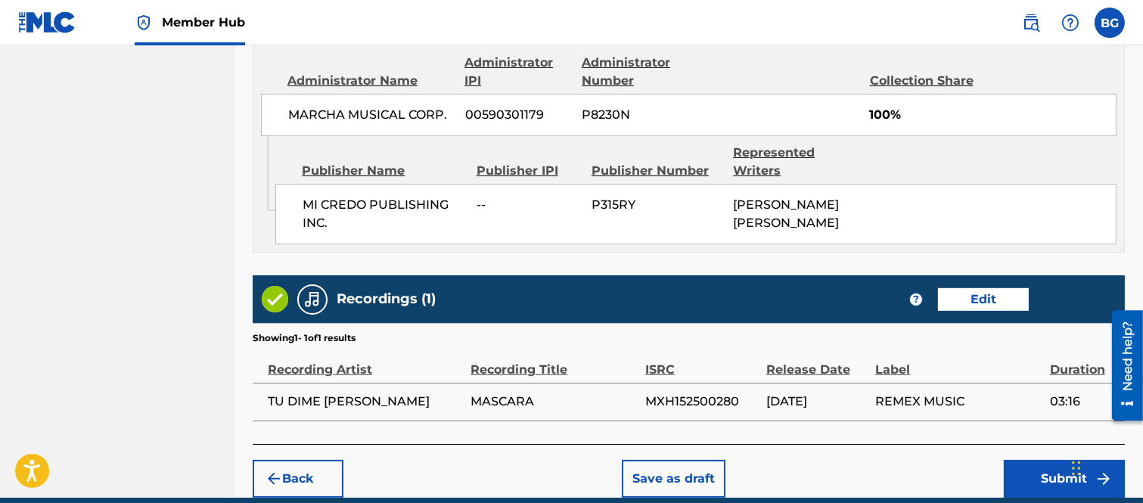
scroll to position [895, 0]
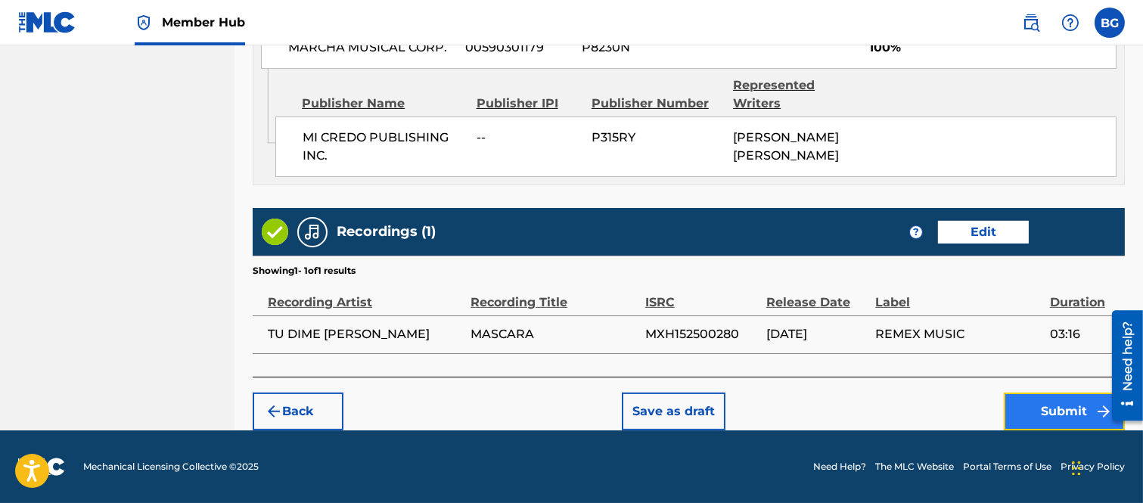
click at [1055, 406] on button "Submit" at bounding box center [1063, 411] width 121 height 38
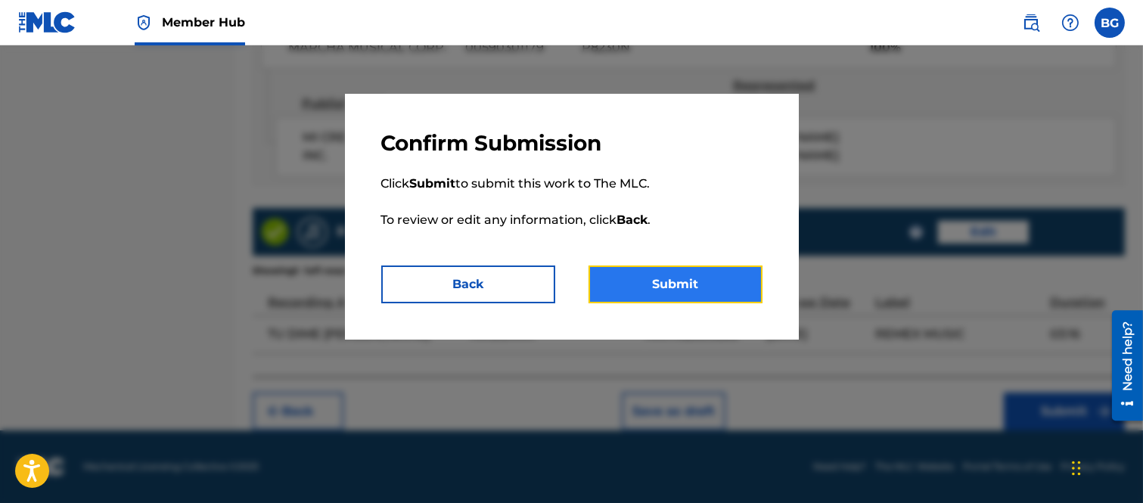
click at [688, 285] on button "Submit" at bounding box center [675, 284] width 174 height 38
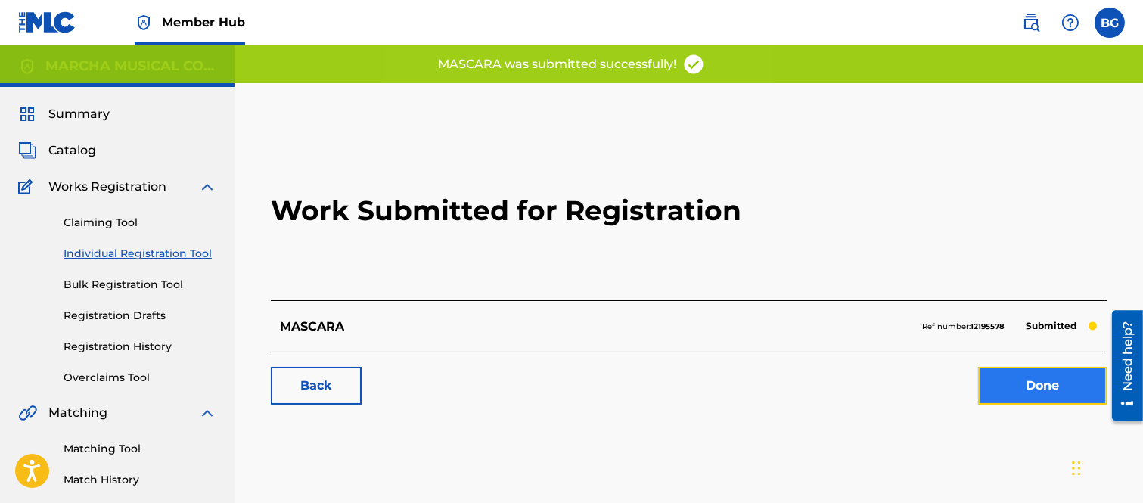
click at [1049, 381] on link "Done" at bounding box center [1042, 386] width 129 height 38
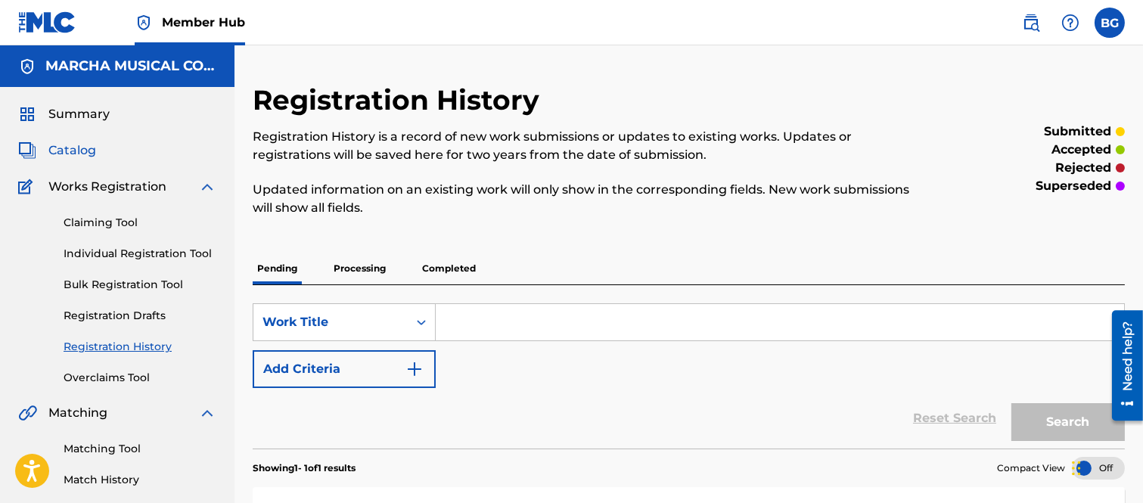
click at [72, 145] on span "Catalog" at bounding box center [72, 150] width 48 height 18
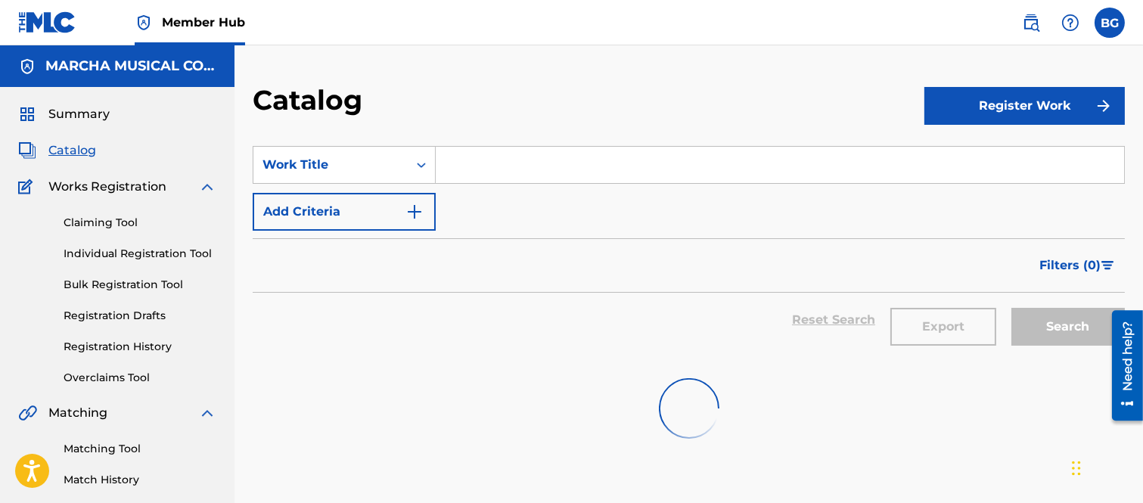
click at [474, 159] on input "Search Form" at bounding box center [780, 165] width 688 height 36
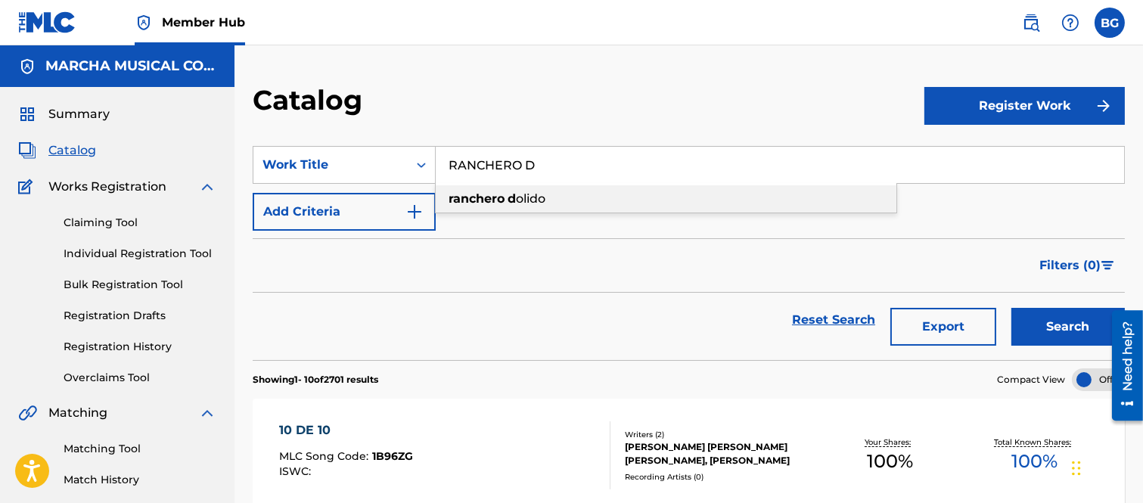
click at [488, 200] on strong "ranchero" at bounding box center [476, 198] width 56 height 14
type input "ranchero dolido"
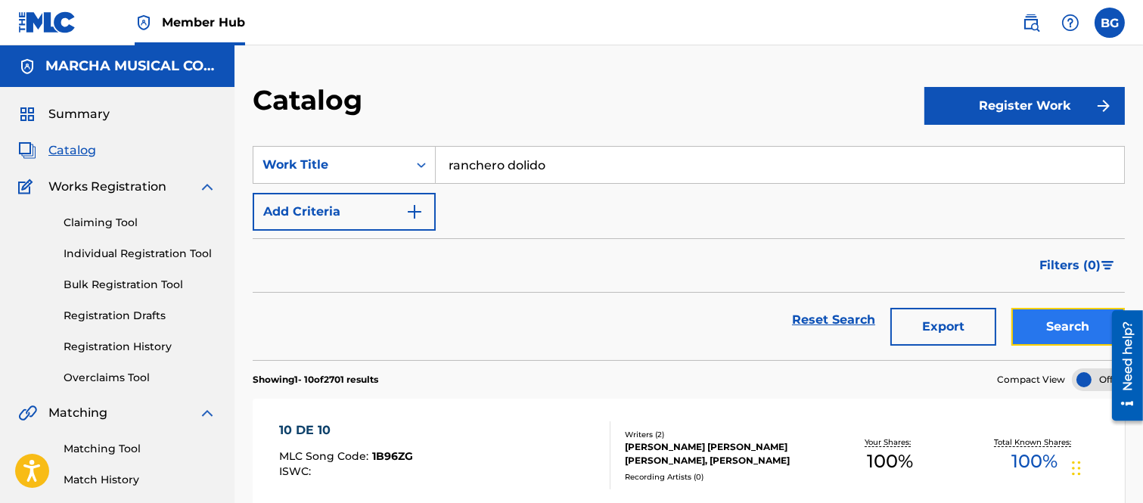
click at [1060, 327] on button "Search" at bounding box center [1067, 327] width 113 height 38
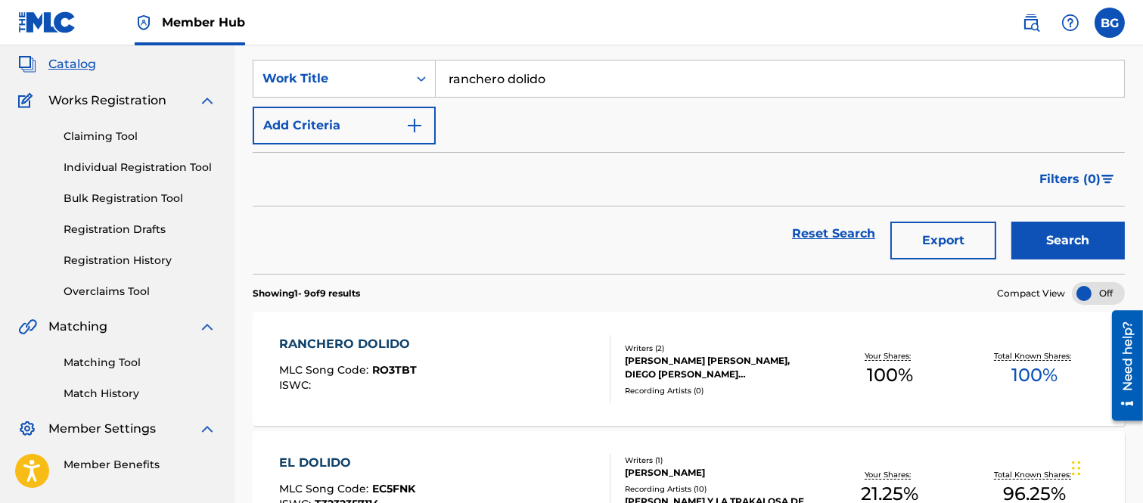
scroll to position [168, 0]
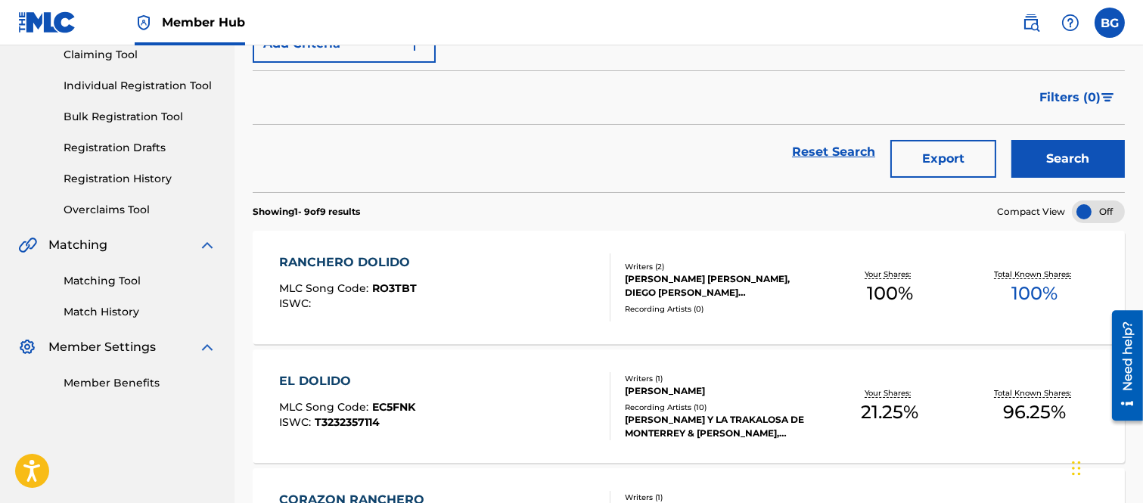
click at [346, 263] on div "RANCHERO DOLIDO" at bounding box center [348, 262] width 138 height 18
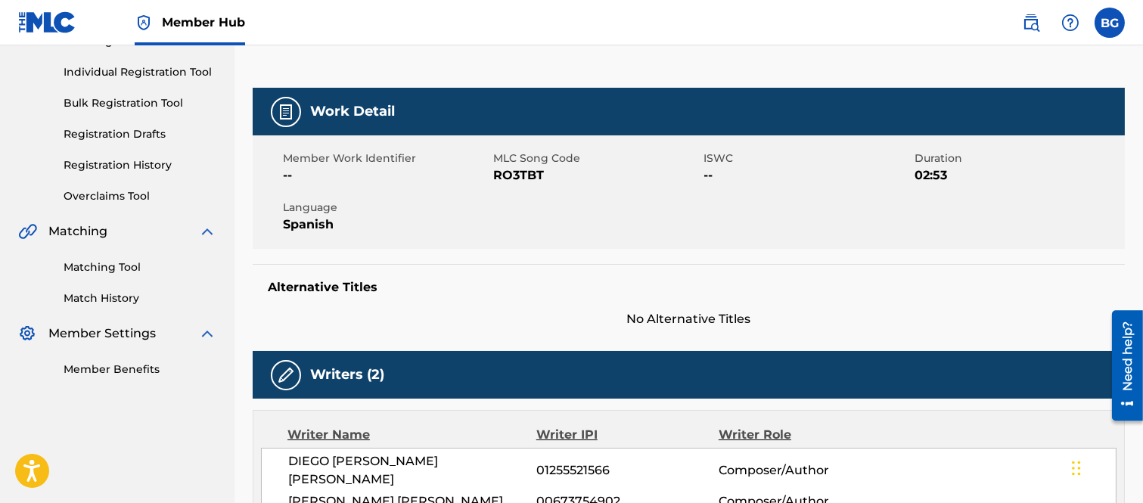
scroll to position [97, 0]
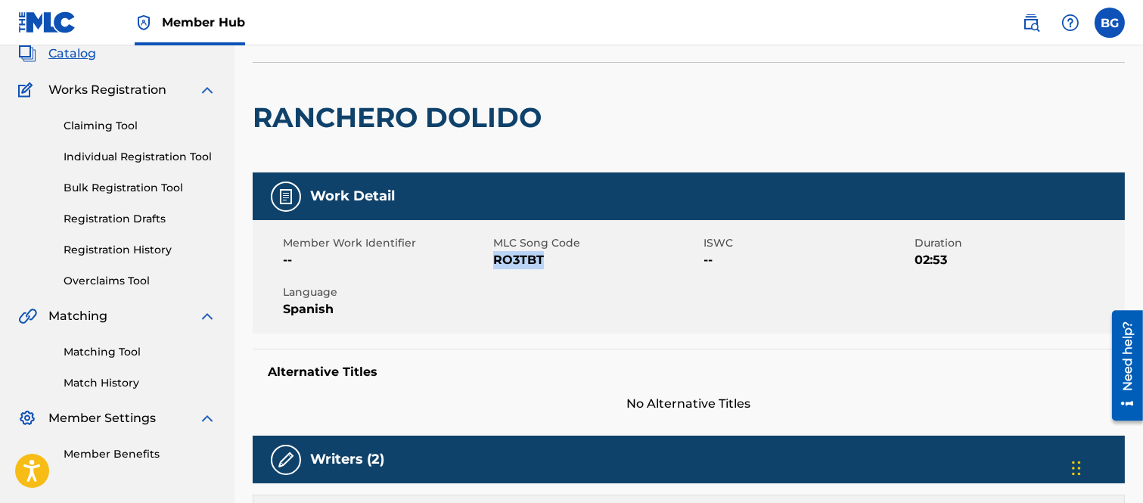
drag, startPoint x: 495, startPoint y: 258, endPoint x: 542, endPoint y: 260, distance: 47.7
click at [542, 260] on span "RO3TBT" at bounding box center [596, 260] width 206 height 18
copy span "RO3TBT"
click at [662, 97] on div at bounding box center [649, 118] width 200 height 110
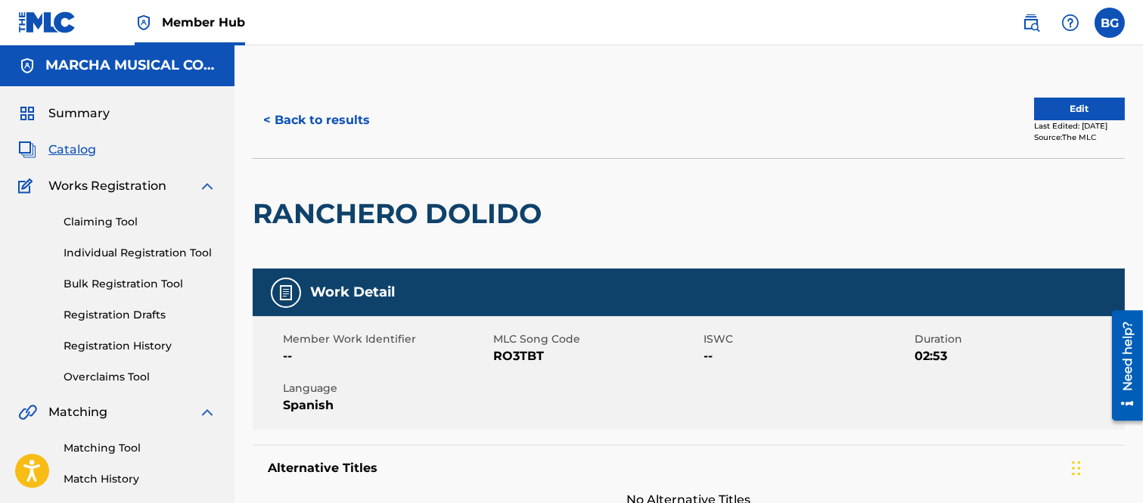
scroll to position [0, 0]
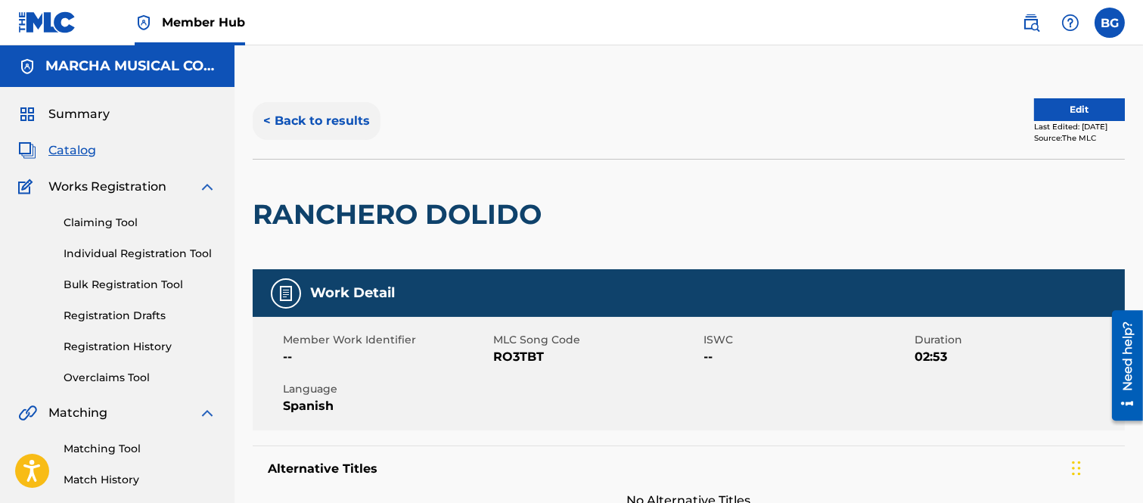
click at [268, 116] on button "< Back to results" at bounding box center [317, 121] width 128 height 38
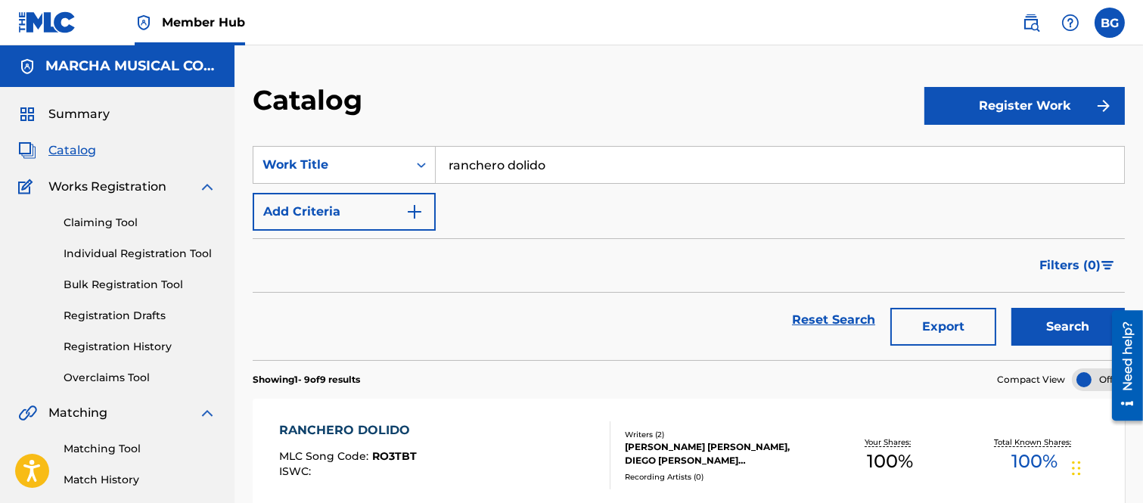
click at [573, 160] on input "ranchero dolido" at bounding box center [780, 165] width 688 height 36
type input "r"
click at [480, 200] on strong "heredero" at bounding box center [491, 198] width 57 height 14
type input "el heredero"
click at [1072, 321] on button "Search" at bounding box center [1067, 327] width 113 height 38
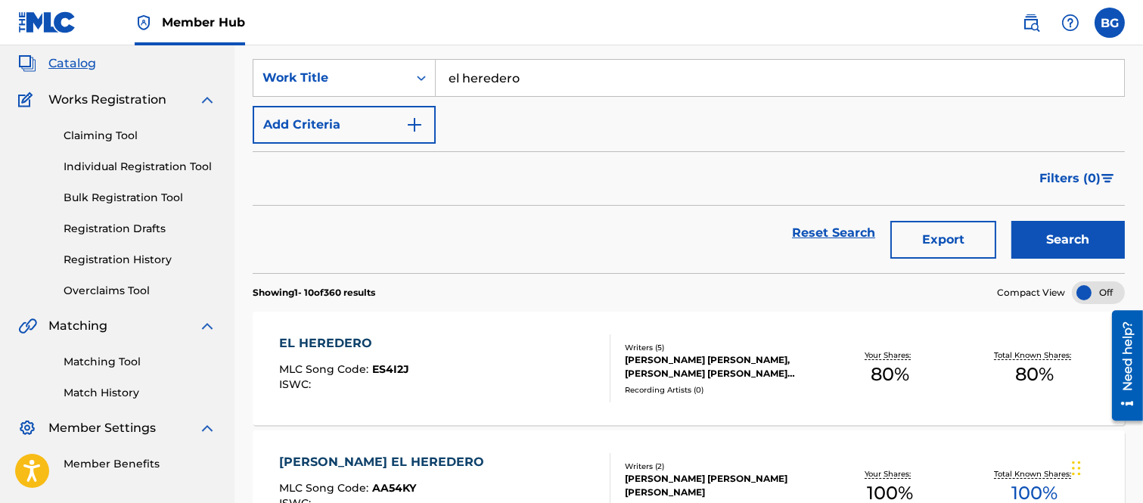
scroll to position [168, 0]
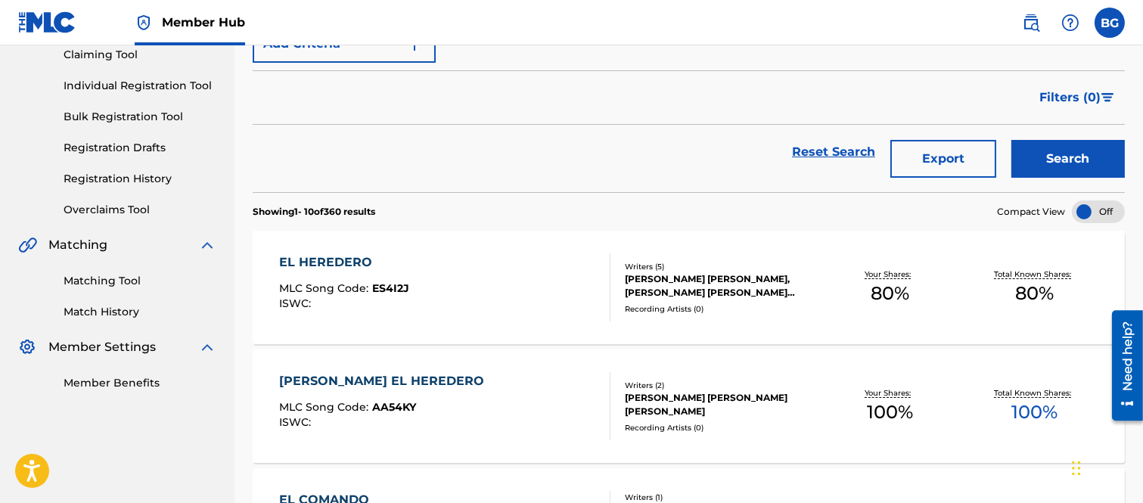
click at [372, 286] on span "ES4I2J" at bounding box center [390, 288] width 37 height 14
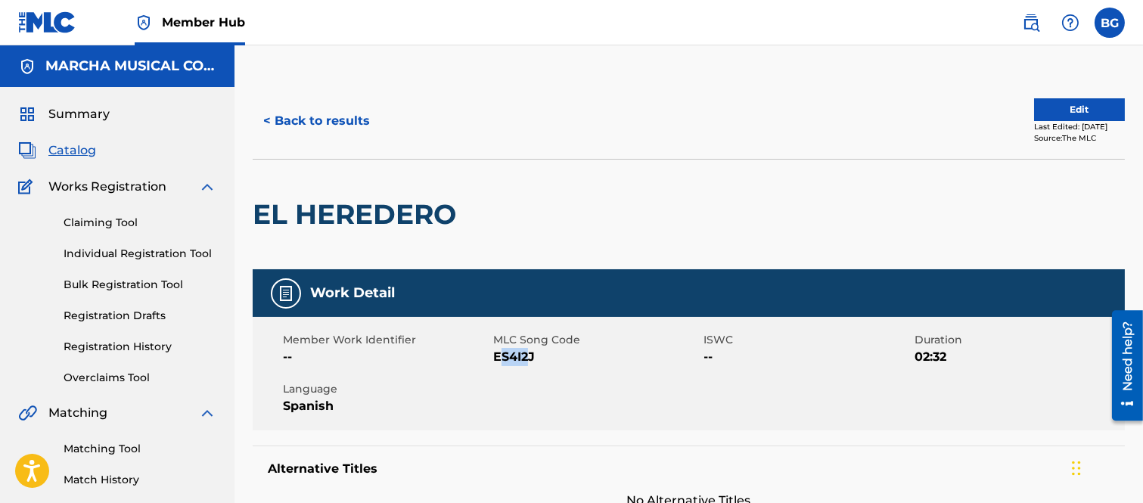
drag, startPoint x: 497, startPoint y: 359, endPoint x: 530, endPoint y: 363, distance: 33.5
click at [530, 363] on span "ES4I2J" at bounding box center [596, 357] width 206 height 18
click at [507, 374] on div "Member Work Identifier -- MLC Song Code ES4I2J ISWC -- Duration 02:32 Language …" at bounding box center [689, 373] width 872 height 113
drag, startPoint x: 493, startPoint y: 357, endPoint x: 534, endPoint y: 361, distance: 41.0
click at [534, 361] on span "ES4I2J" at bounding box center [596, 357] width 206 height 18
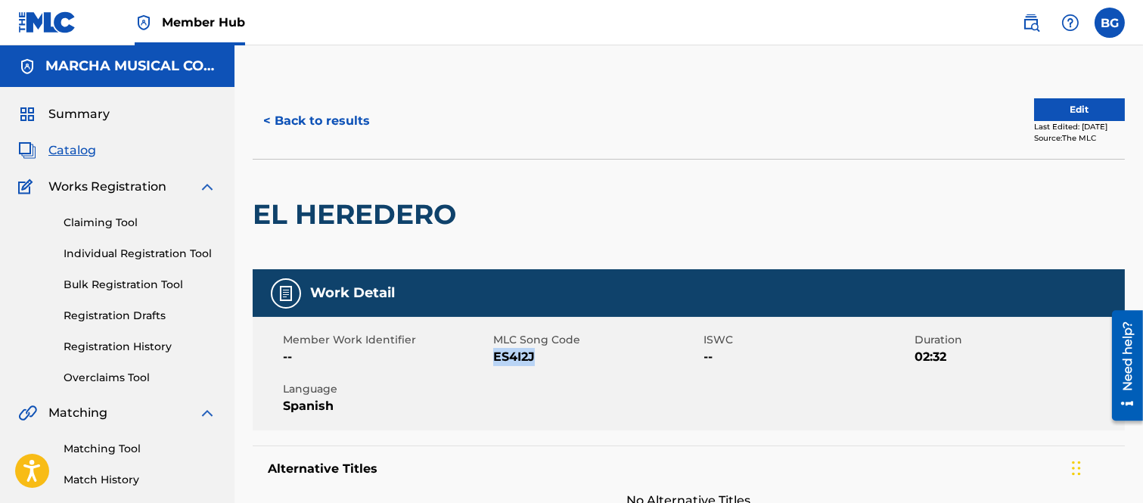
copy span "ES4I2J"
click at [666, 165] on div "EL HEREDERO" at bounding box center [689, 214] width 872 height 110
click at [268, 116] on button "< Back to results" at bounding box center [317, 121] width 128 height 38
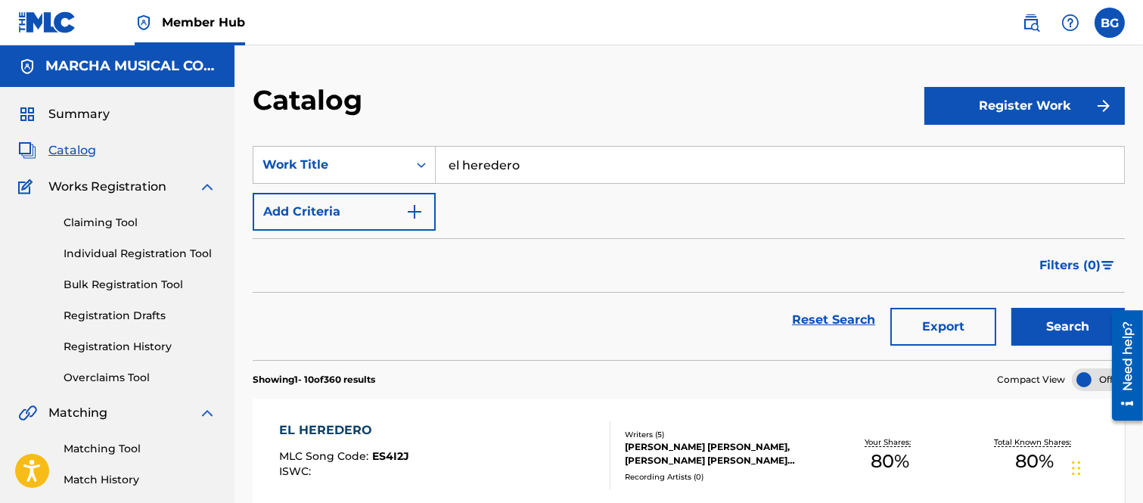
click at [547, 167] on input "el heredero" at bounding box center [780, 165] width 688 height 36
type input "e"
click at [480, 197] on strong "video" at bounding box center [465, 198] width 35 height 14
type input "video viral"
click at [1022, 315] on button "Search" at bounding box center [1067, 327] width 113 height 38
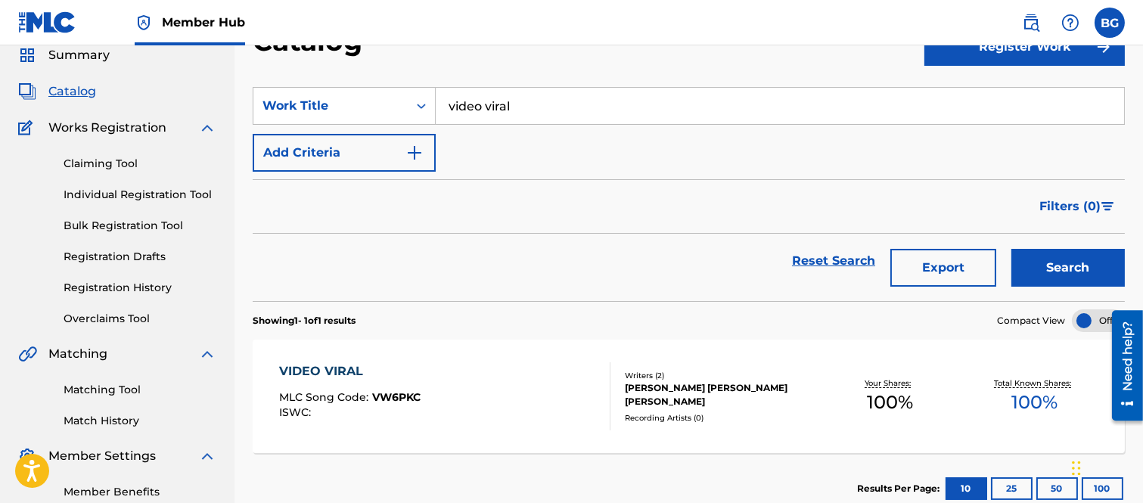
scroll to position [84, 0]
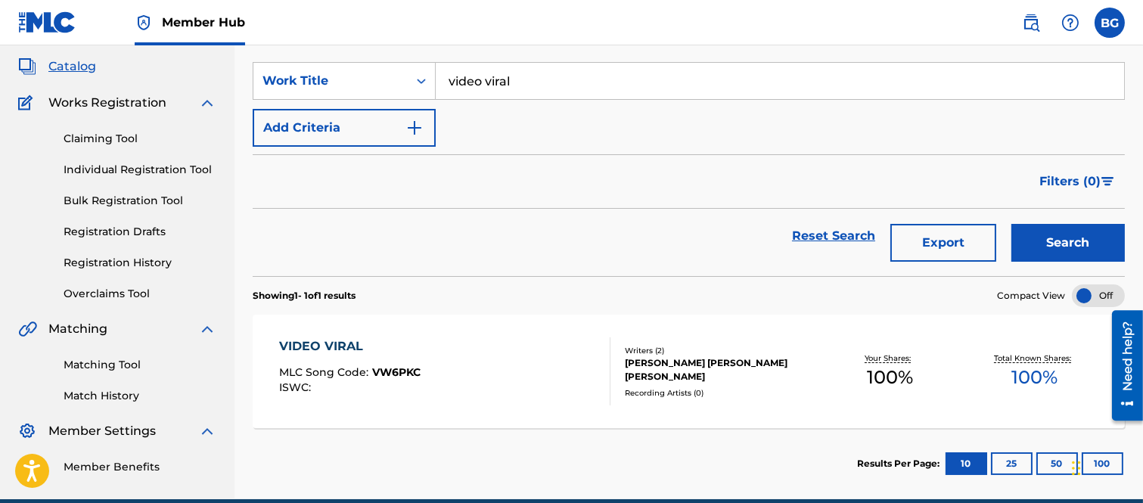
click at [320, 344] on div "VIDEO VIRAL" at bounding box center [349, 346] width 141 height 18
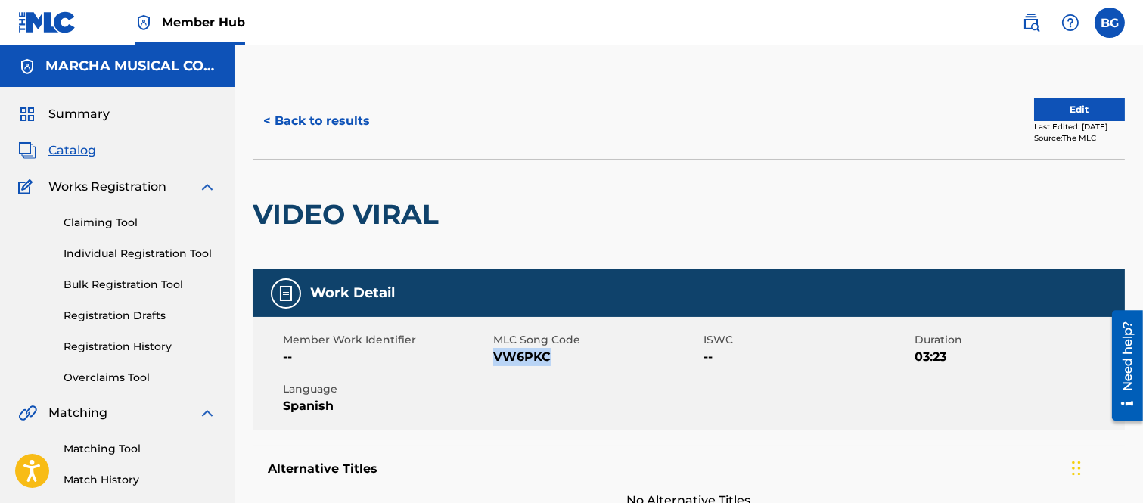
drag, startPoint x: 495, startPoint y: 359, endPoint x: 549, endPoint y: 357, distance: 54.5
click at [549, 357] on span "VW6PKC" at bounding box center [596, 357] width 206 height 18
copy span "VW6PKC"
click at [634, 178] on div at bounding box center [546, 215] width 200 height 110
